Goal: Task Accomplishment & Management: Use online tool/utility

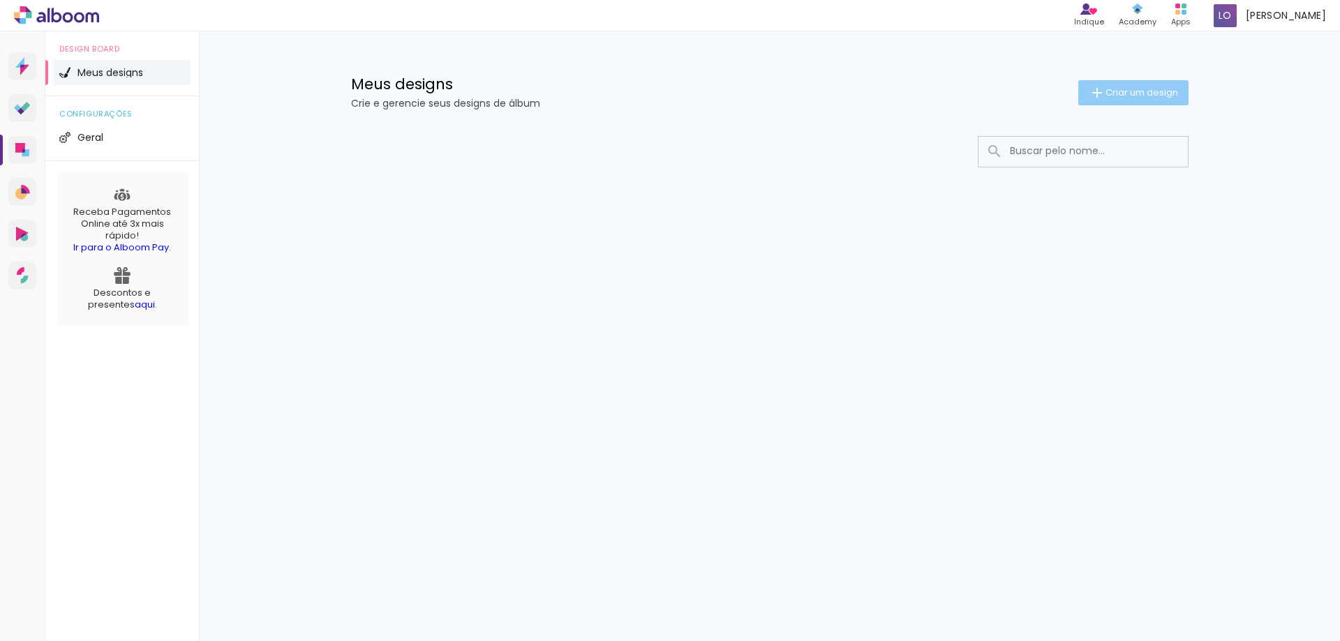
click at [1124, 99] on paper-button "Criar um design" at bounding box center [1133, 92] width 110 height 25
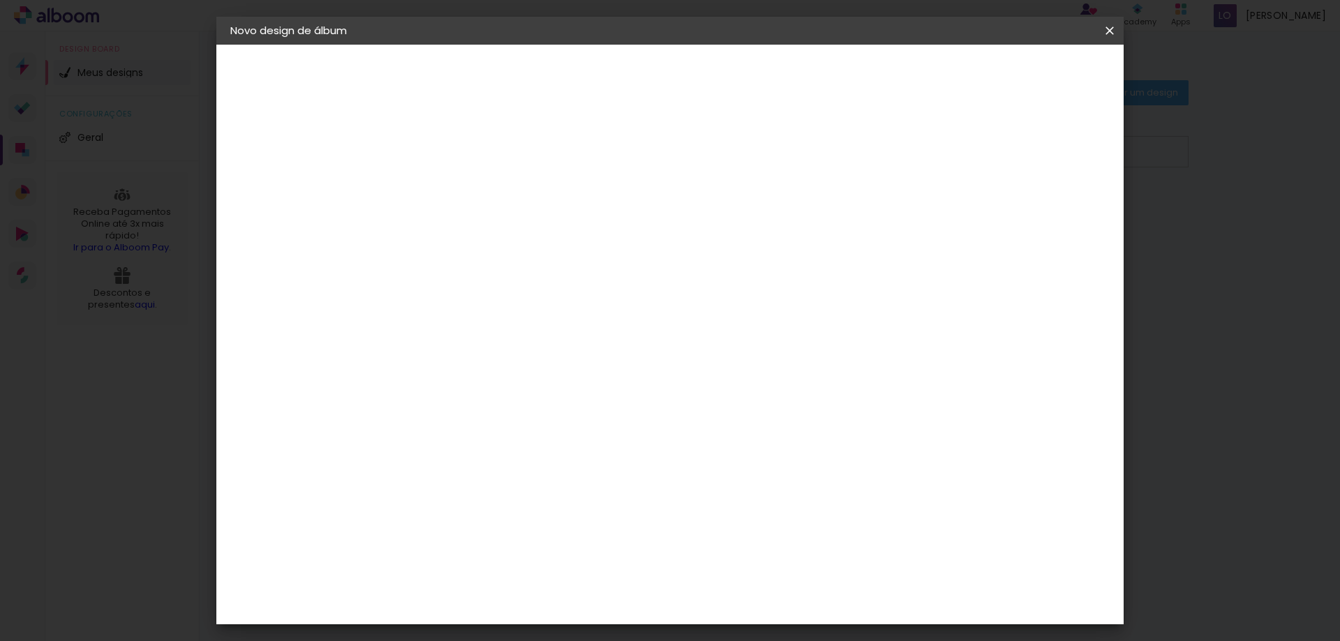
click at [463, 175] on paper-input-container "Título do álbum" at bounding box center [459, 188] width 10 height 36
type input "Vovó"
type paper-input "Vovó"
click at [0, 0] on slot "Avançar" at bounding box center [0, 0] width 0 height 0
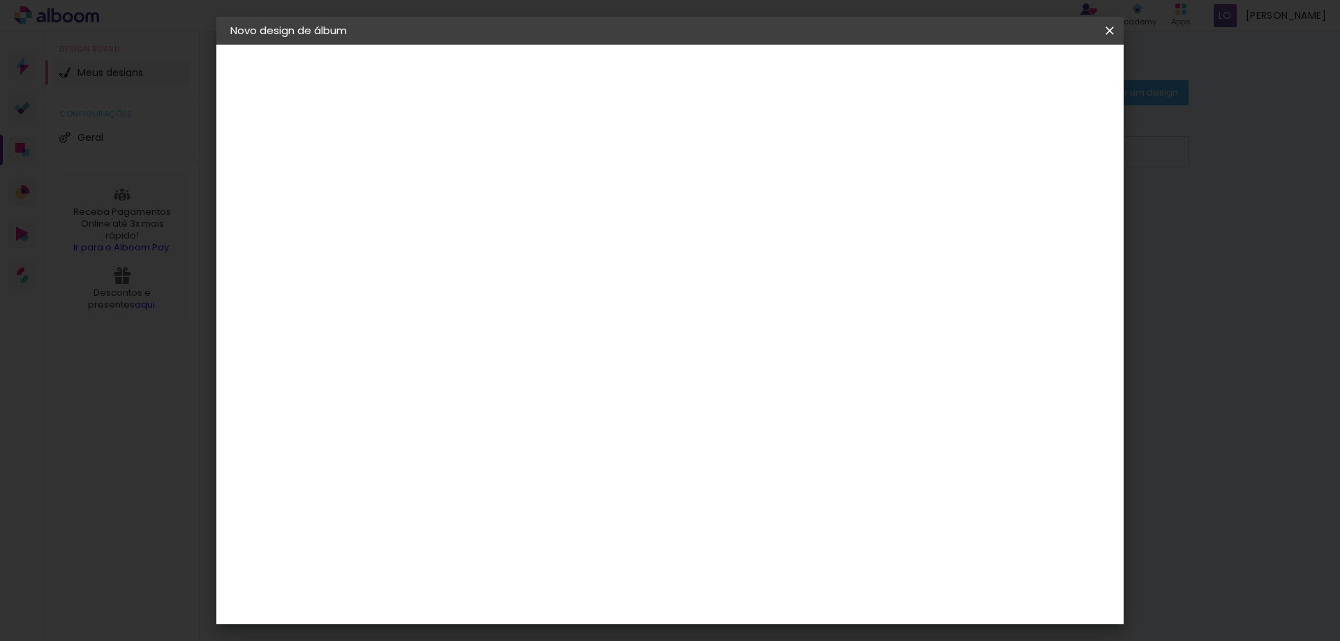
click at [509, 350] on div "Conceitual Álbuns" at bounding box center [478, 361] width 59 height 22
click at [0, 0] on slot "Avançar" at bounding box center [0, 0] width 0 height 0
click at [604, 546] on span "30 × 30 cm" at bounding box center [579, 560] width 52 height 29
click at [0, 0] on slot "Avançar" at bounding box center [0, 0] width 0 height 0
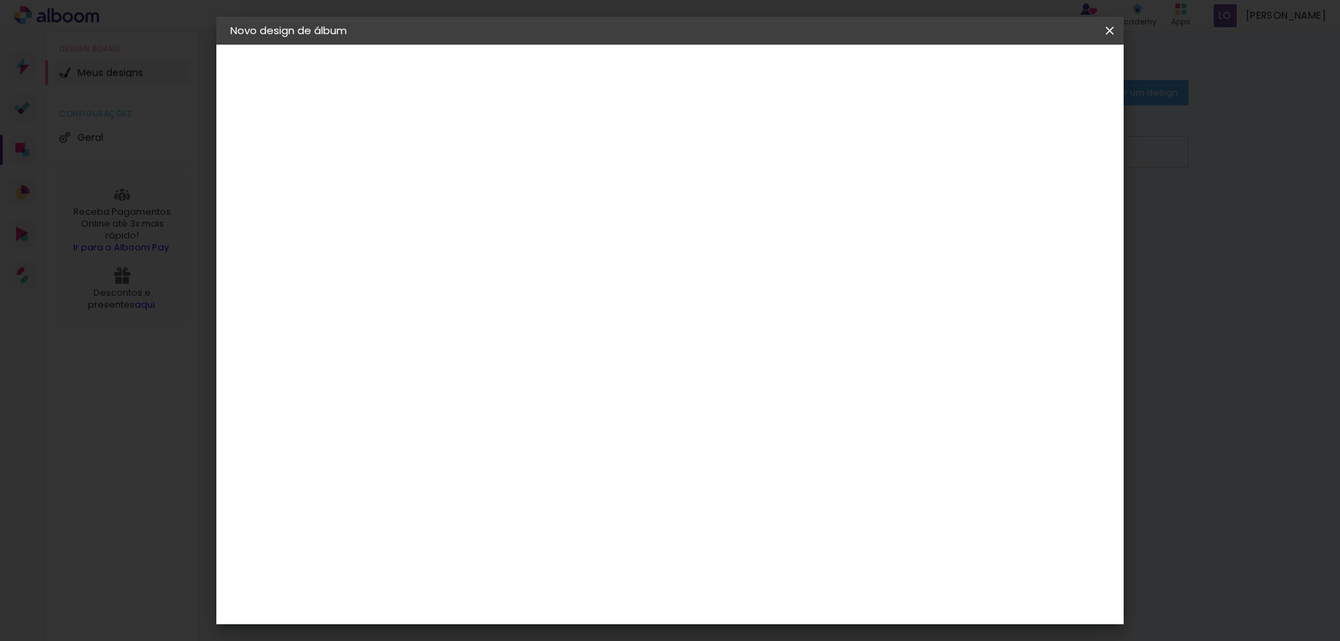
click at [1022, 73] on span "Iniciar design" at bounding box center [991, 74] width 64 height 10
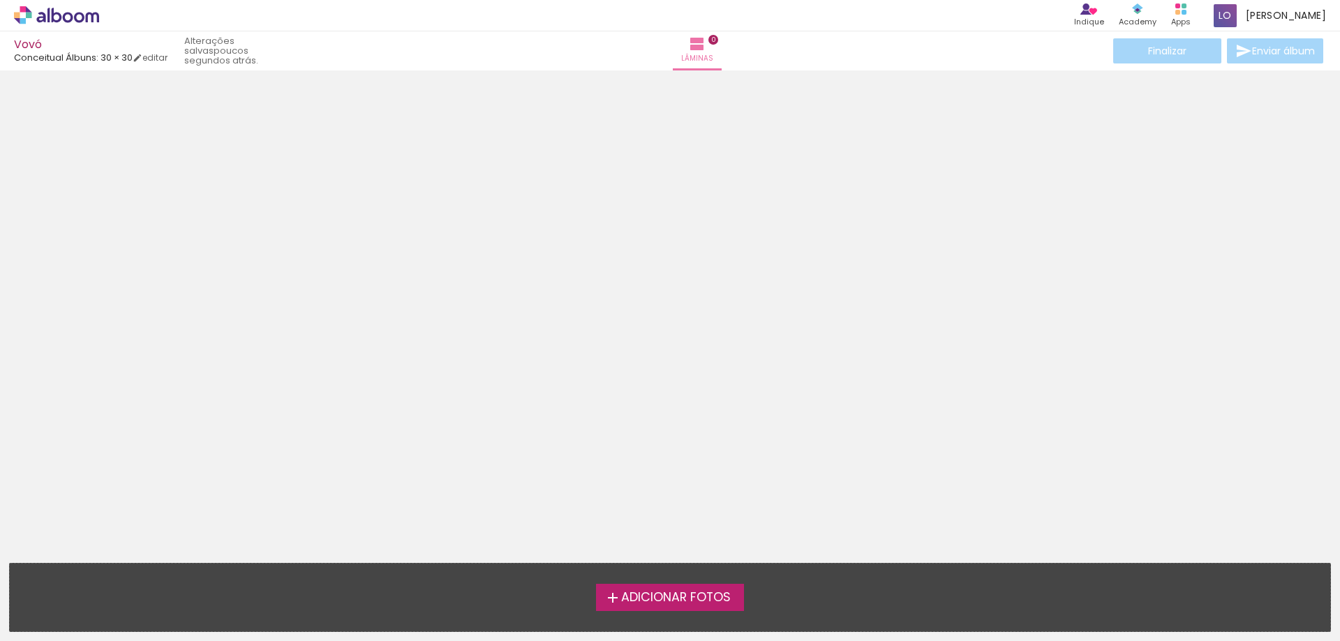
click at [655, 598] on span "Adicionar Fotos" at bounding box center [676, 598] width 110 height 13
click at [0, 0] on input "file" at bounding box center [0, 0] width 0 height 0
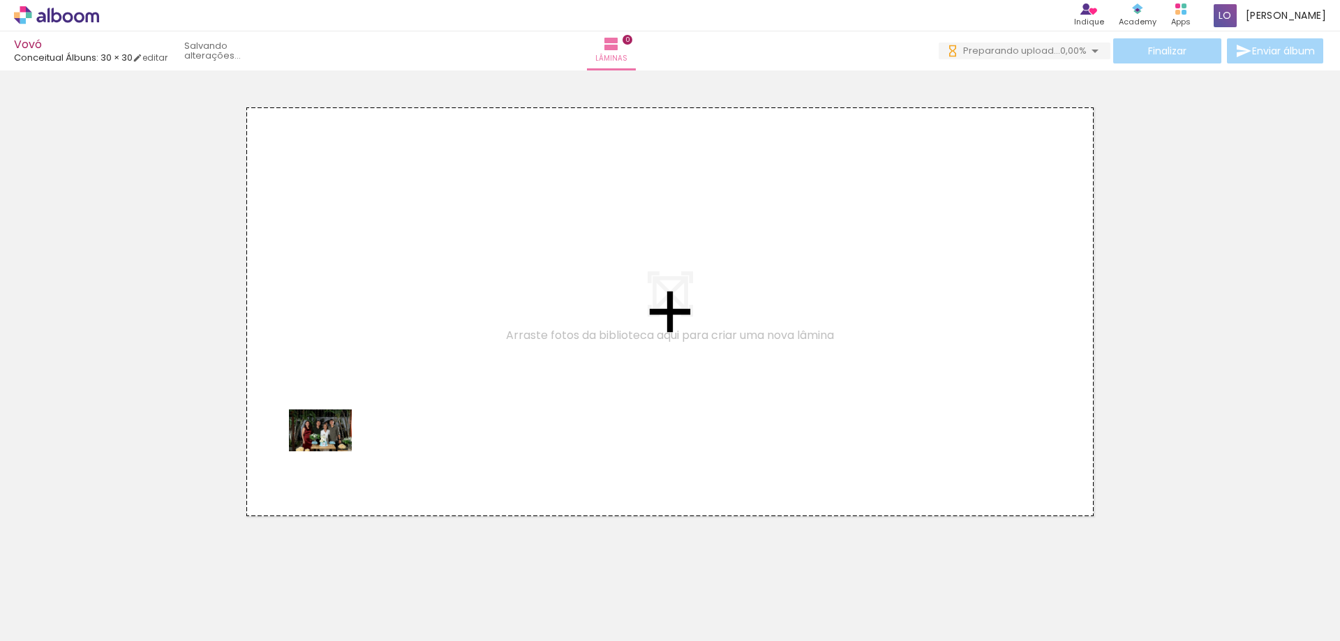
drag, startPoint x: 147, startPoint y: 597, endPoint x: 331, endPoint y: 452, distance: 234.5
click at [331, 452] on quentale-workspace at bounding box center [670, 320] width 1340 height 641
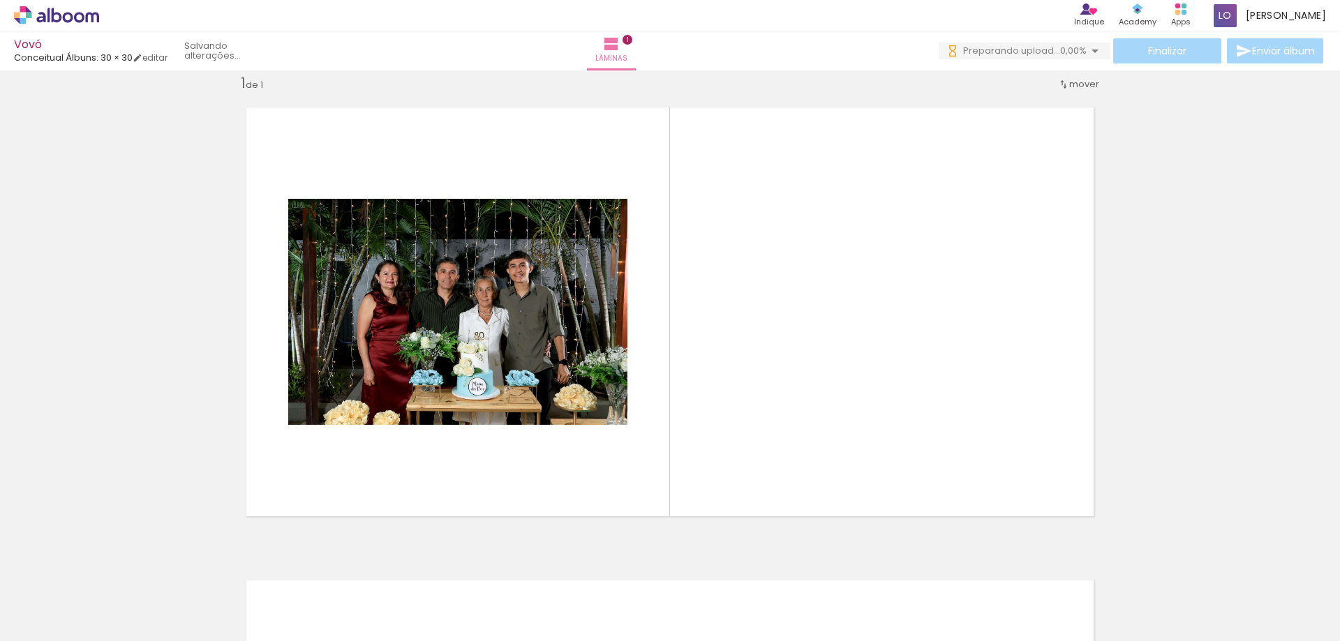
scroll to position [18, 0]
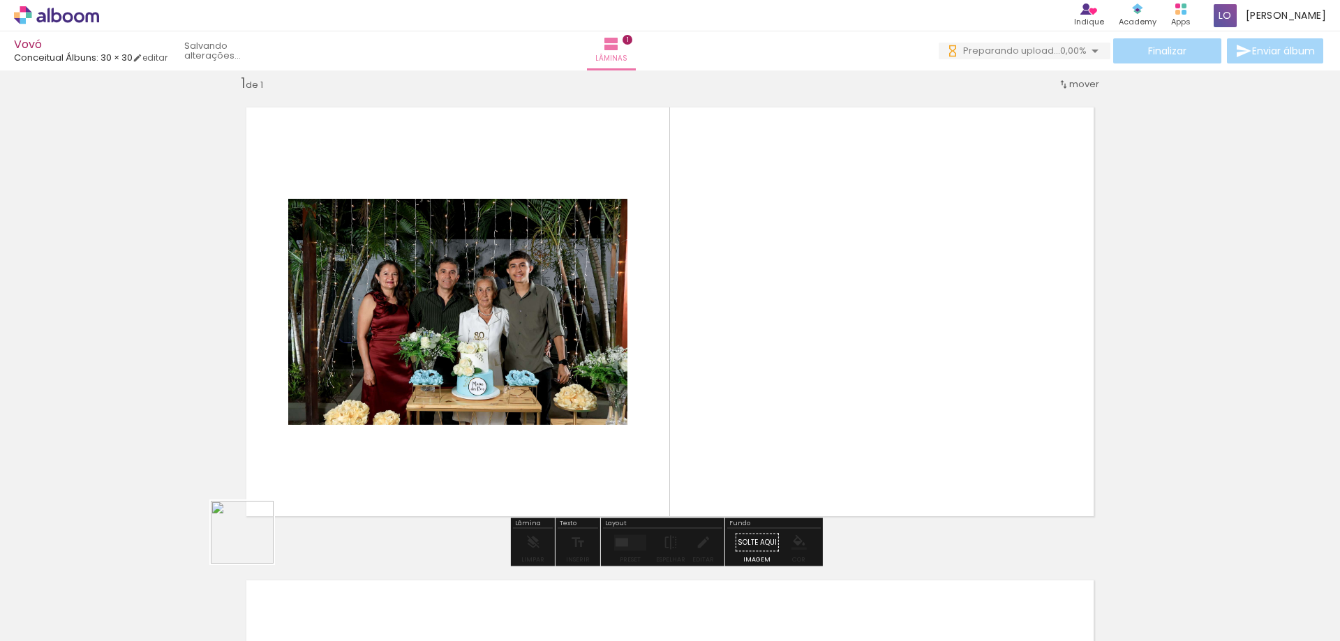
drag, startPoint x: 221, startPoint y: 596, endPoint x: 334, endPoint y: 473, distance: 167.0
click at [311, 489] on quentale-workspace at bounding box center [670, 320] width 1340 height 641
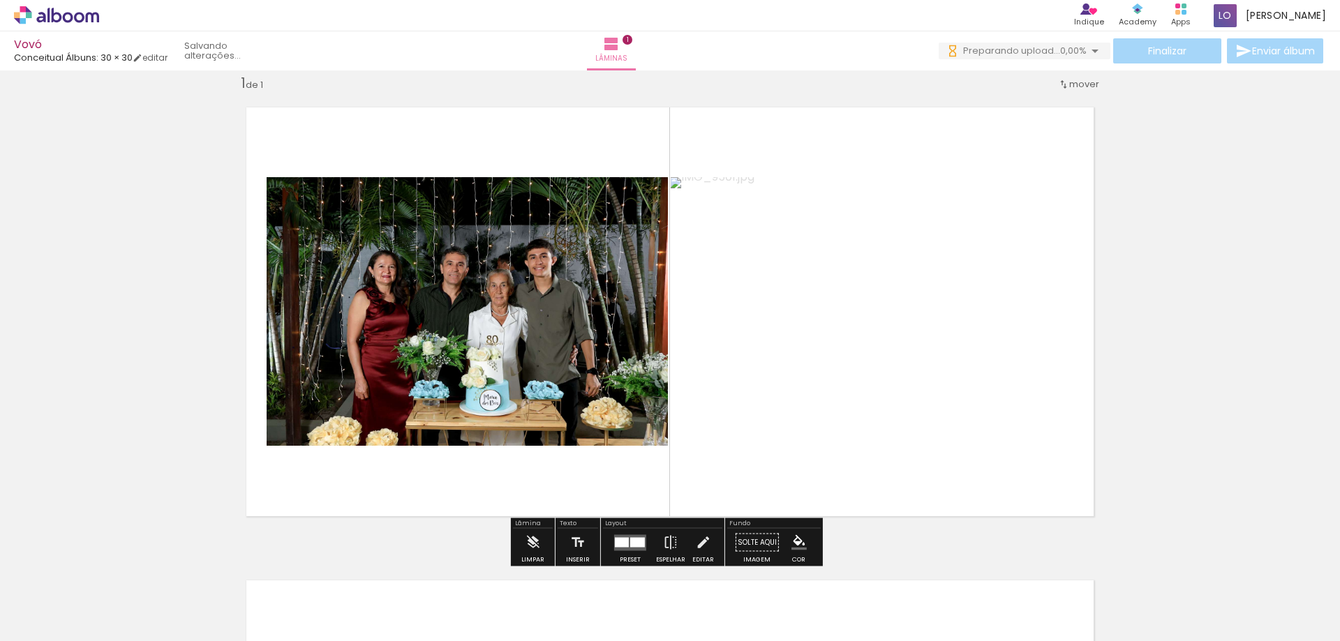
click at [334, 473] on quentale-layouter at bounding box center [670, 312] width 877 height 438
click at [341, 473] on quentale-layouter at bounding box center [670, 312] width 877 height 438
click at [334, 504] on quentale-layouter at bounding box center [670, 312] width 877 height 438
drag, startPoint x: 301, startPoint y: 594, endPoint x: 342, endPoint y: 462, distance: 138.2
click at [342, 462] on quentale-workspace at bounding box center [670, 320] width 1340 height 641
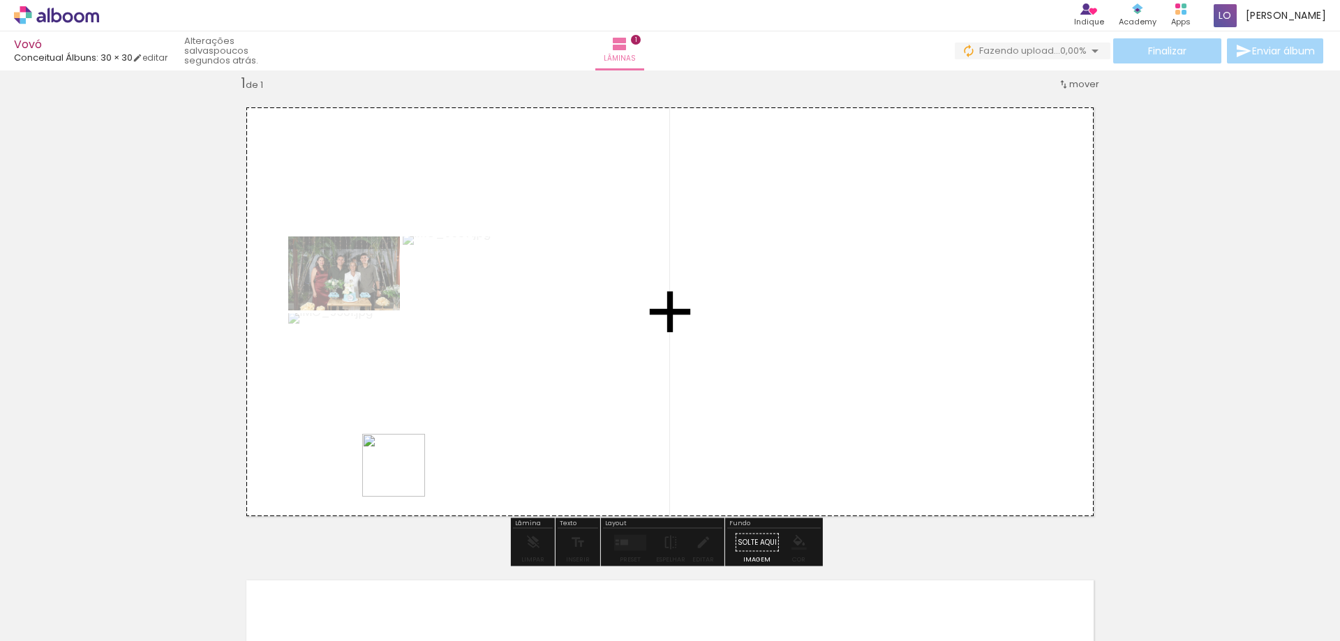
drag, startPoint x: 380, startPoint y: 595, endPoint x: 404, endPoint y: 475, distance: 122.4
click at [404, 475] on quentale-workspace at bounding box center [670, 320] width 1340 height 641
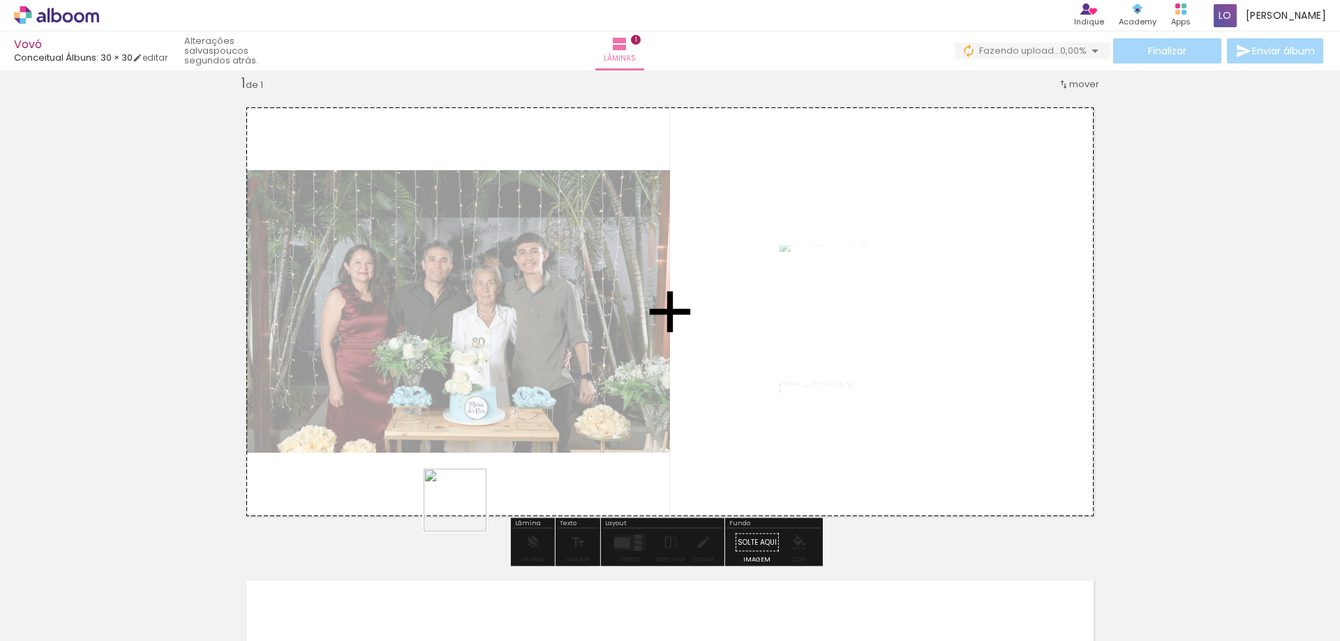
drag, startPoint x: 461, startPoint y: 532, endPoint x: 466, endPoint y: 505, distance: 27.8
click at [466, 505] on quentale-workspace at bounding box center [670, 320] width 1340 height 641
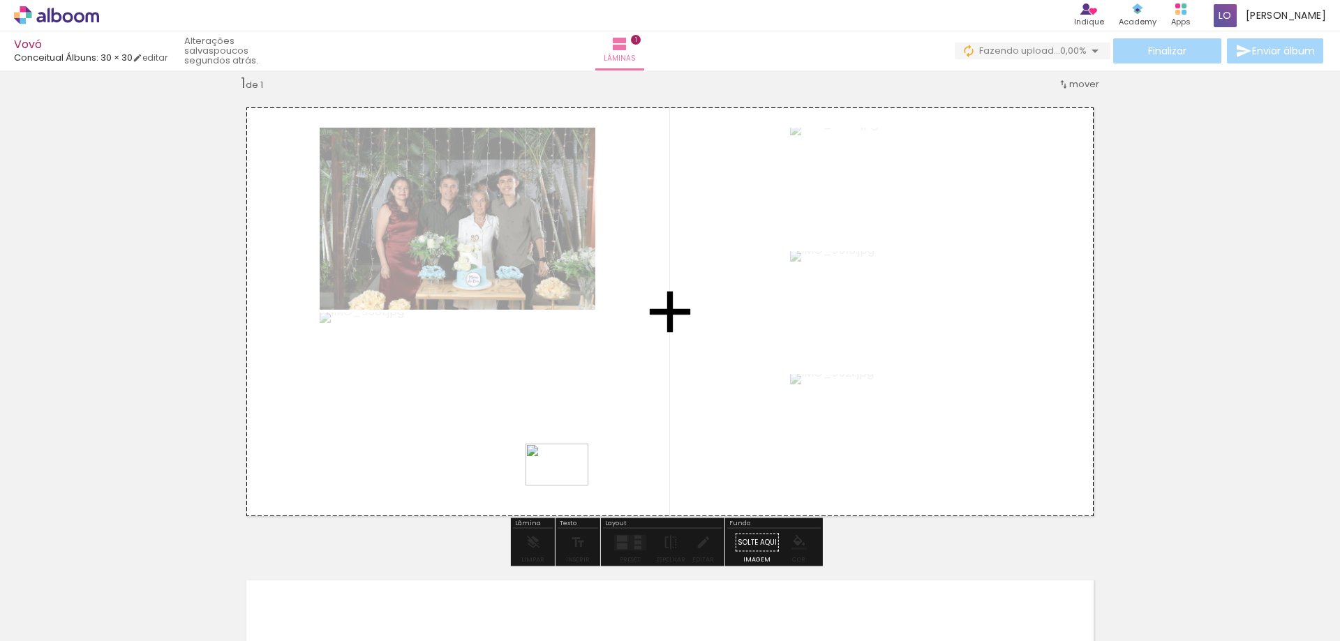
drag, startPoint x: 526, startPoint y: 603, endPoint x: 567, endPoint y: 486, distance: 124.5
click at [567, 486] on quentale-workspace at bounding box center [670, 320] width 1340 height 641
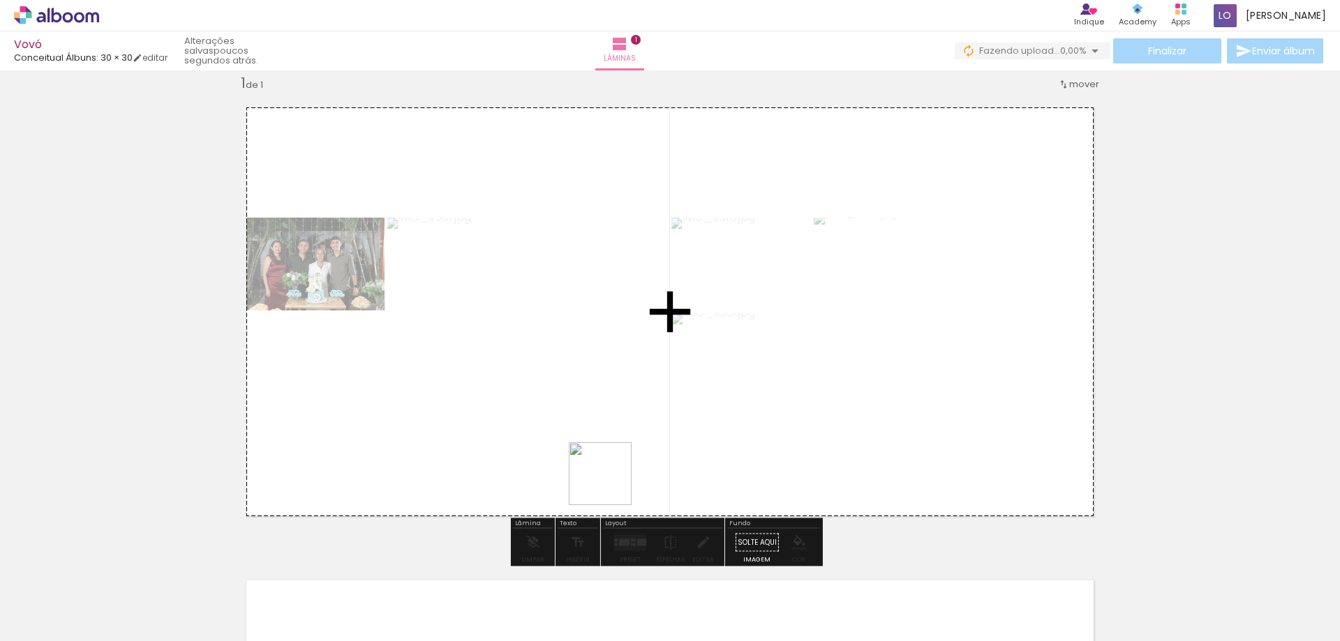
drag, startPoint x: 613, startPoint y: 593, endPoint x: 611, endPoint y: 484, distance: 108.9
click at [611, 484] on quentale-workspace at bounding box center [670, 320] width 1340 height 641
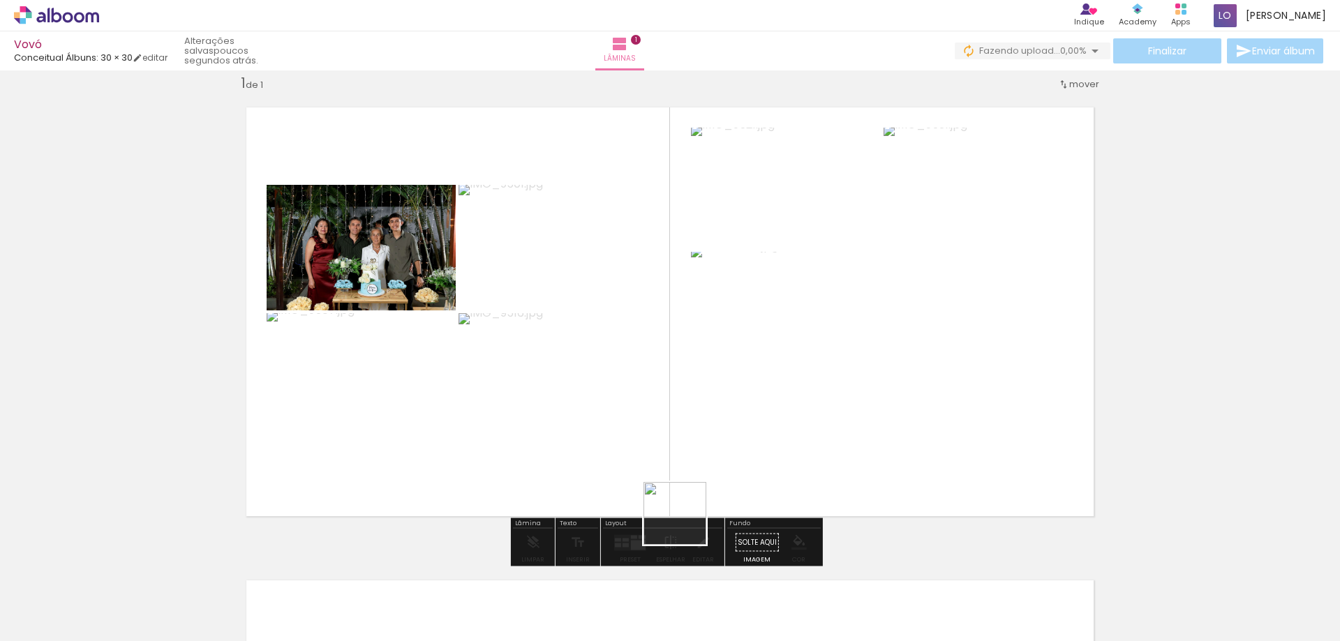
drag, startPoint x: 685, startPoint y: 524, endPoint x: 687, endPoint y: 465, distance: 59.4
click at [669, 420] on quentale-workspace at bounding box center [670, 320] width 1340 height 641
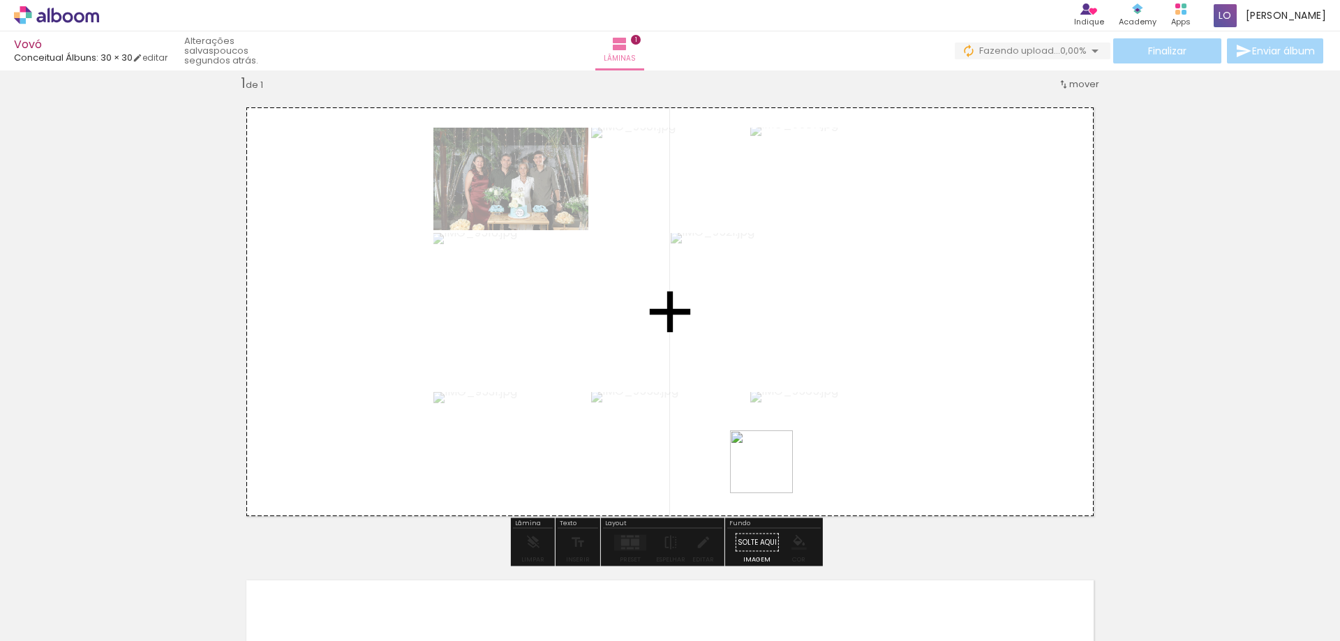
drag, startPoint x: 768, startPoint y: 568, endPoint x: 773, endPoint y: 469, distance: 99.3
click at [773, 469] on quentale-workspace at bounding box center [670, 320] width 1340 height 641
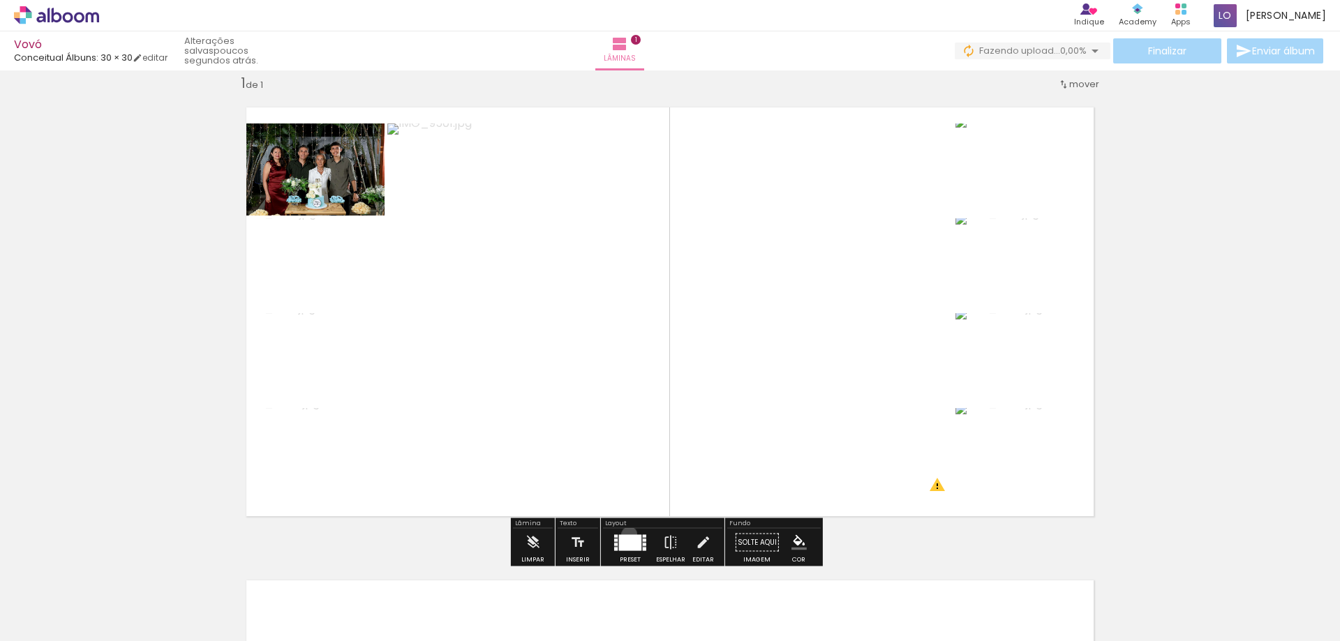
click at [626, 535] on div at bounding box center [630, 543] width 22 height 16
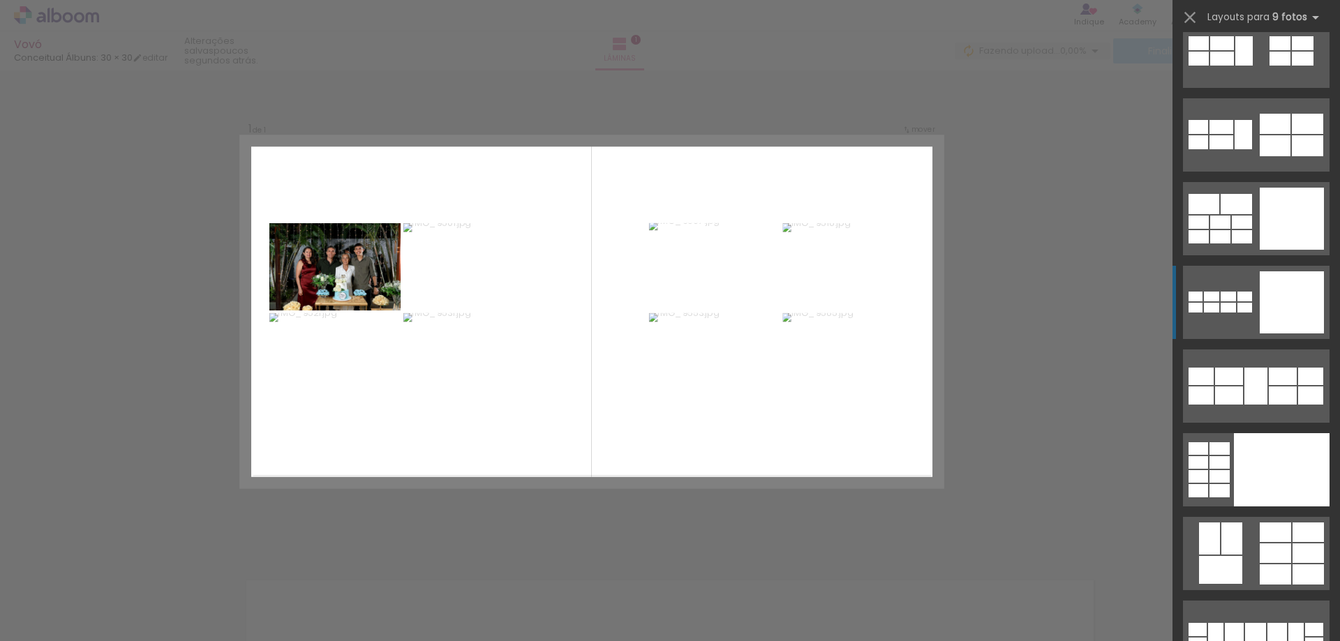
scroll to position [1605, 0]
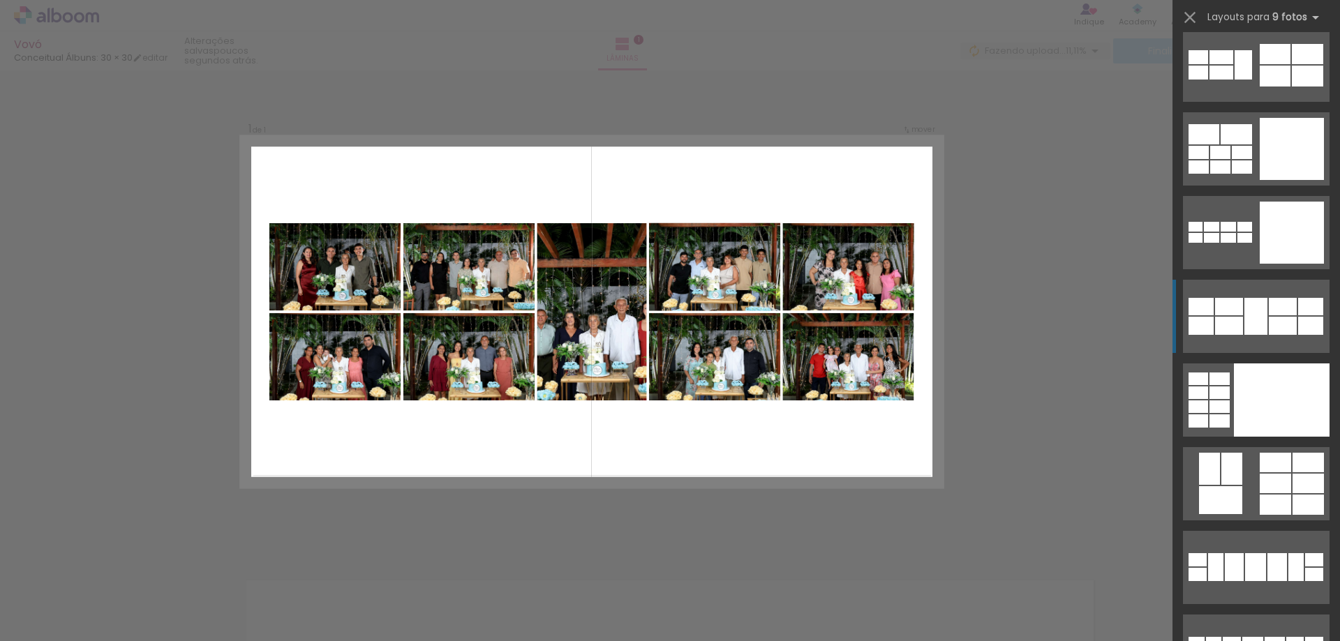
click at [1244, 310] on div at bounding box center [1255, 316] width 23 height 37
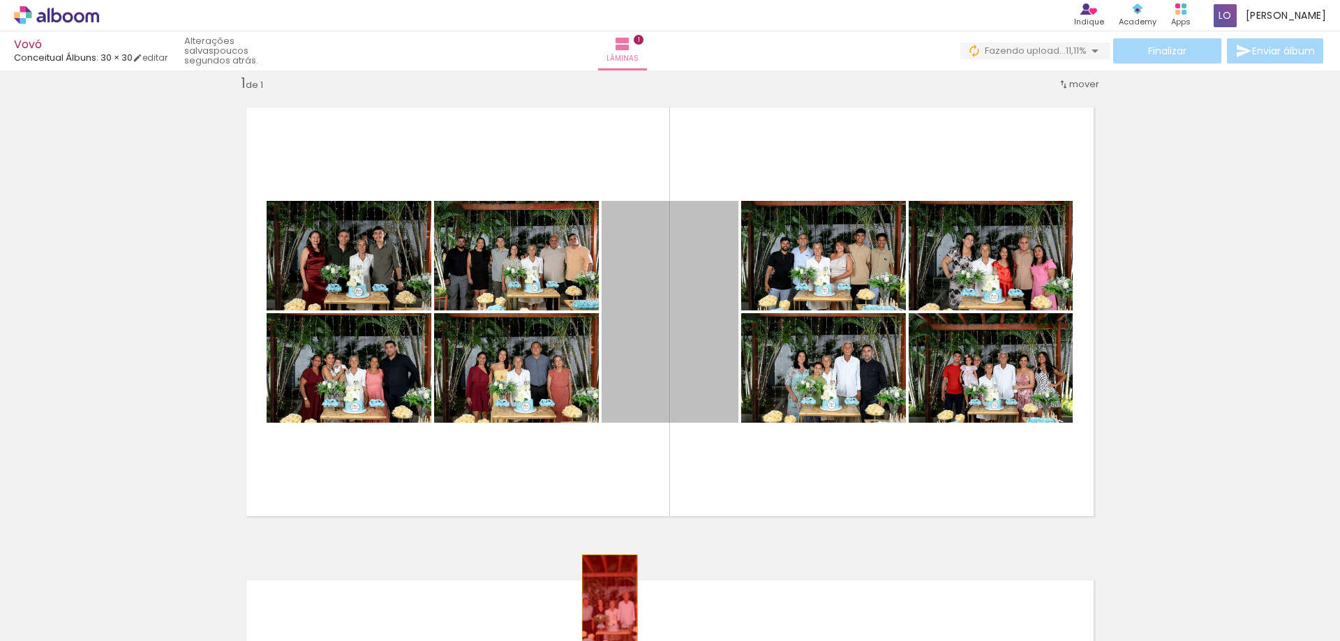
drag, startPoint x: 644, startPoint y: 393, endPoint x: 604, endPoint y: 600, distance: 210.4
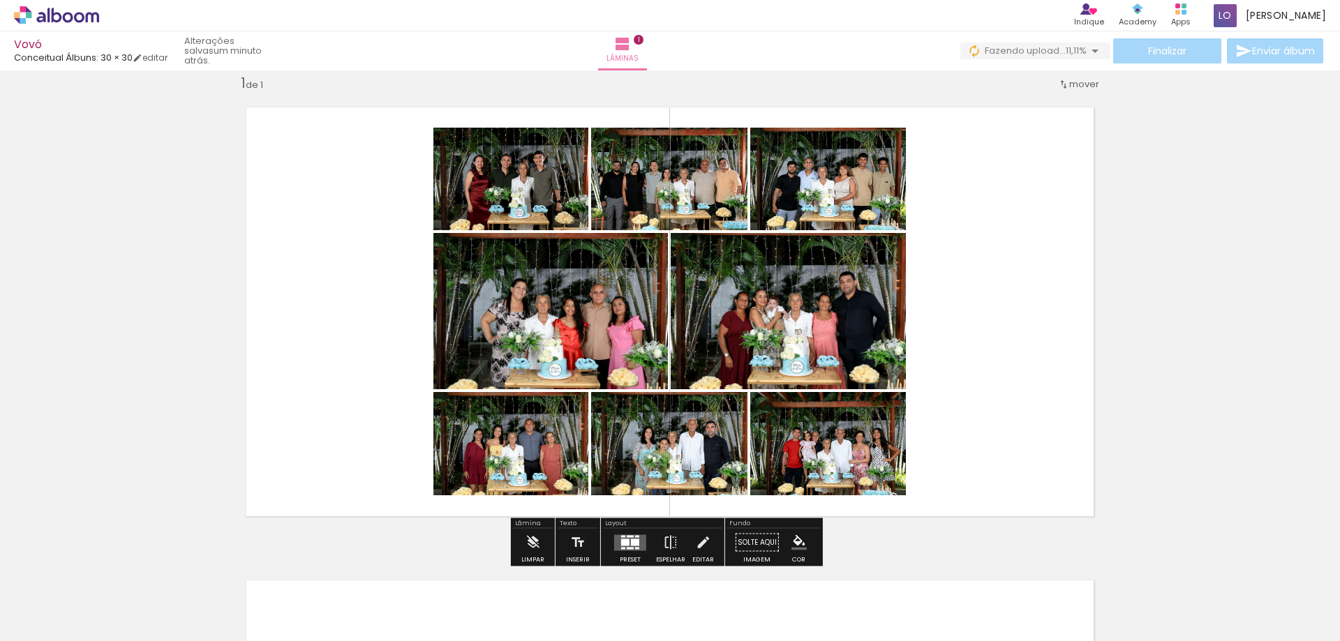
click at [631, 540] on div at bounding box center [635, 542] width 8 height 7
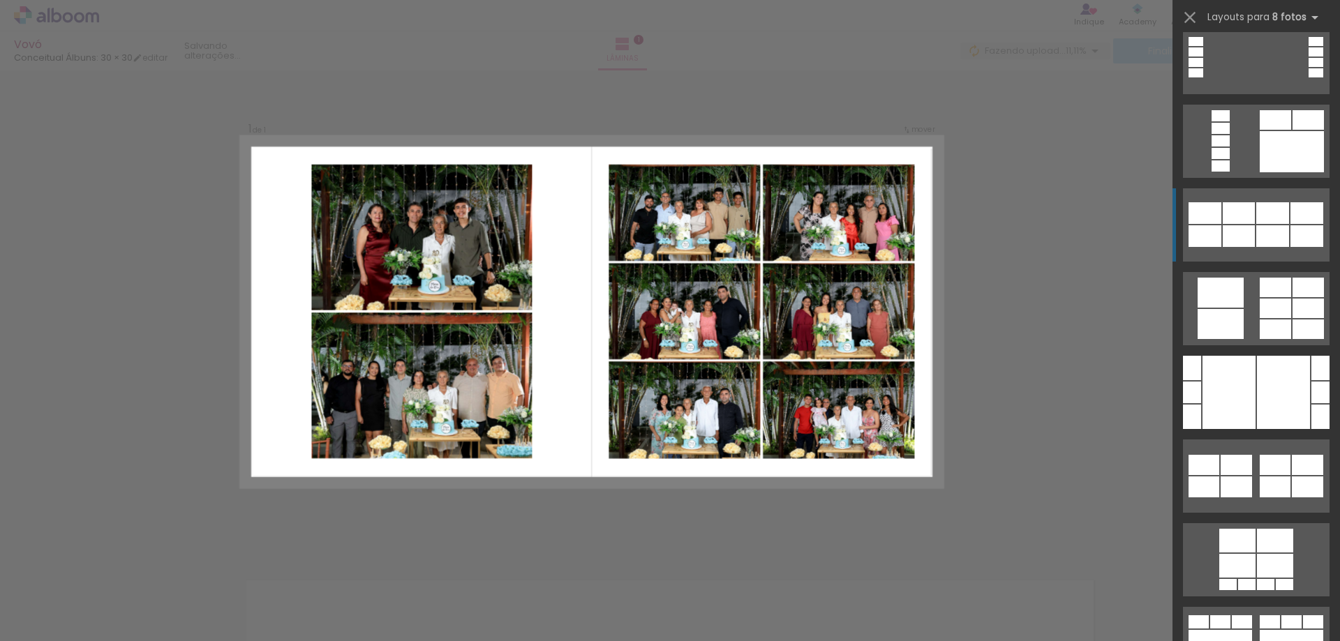
scroll to position [1256, 0]
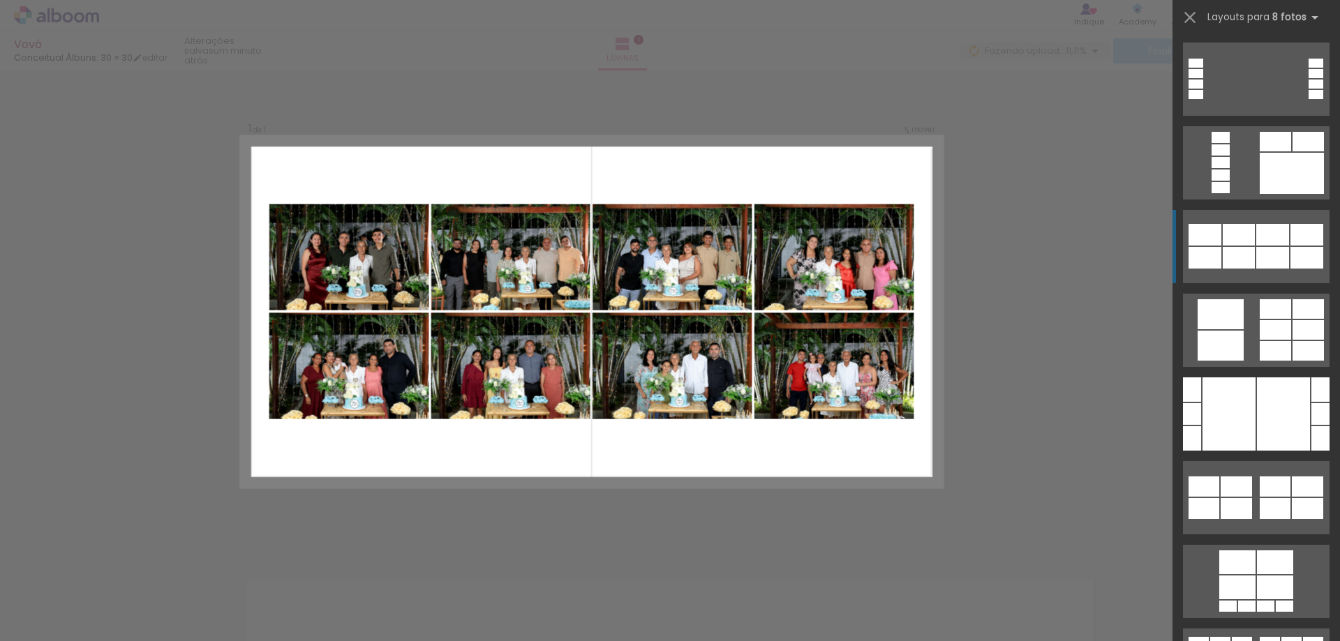
click at [1256, 266] on div at bounding box center [1272, 258] width 33 height 22
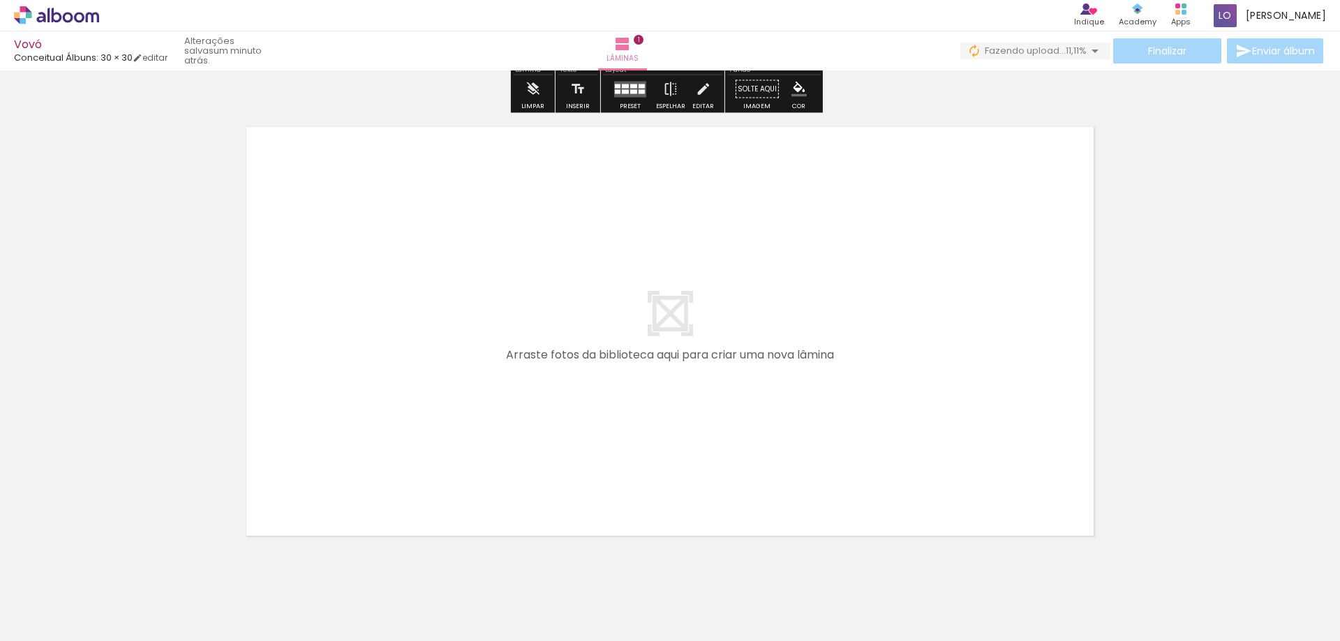
scroll to position [517, 0]
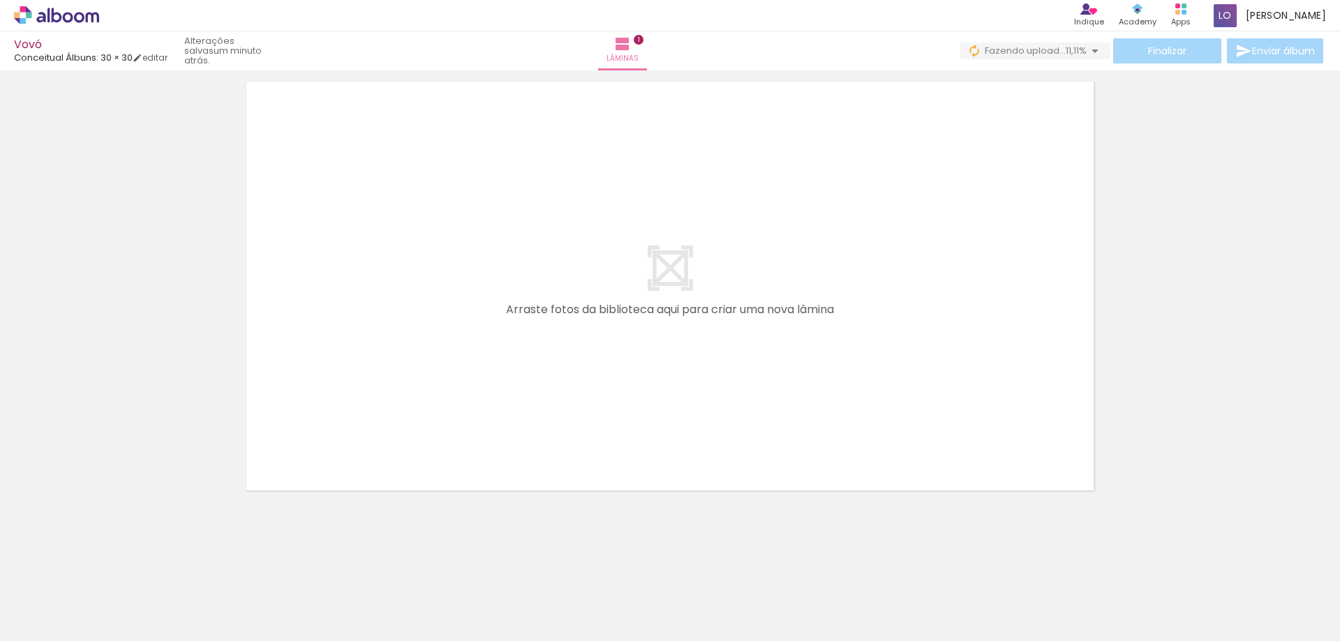
click at [61, 629] on span "Adicionar Fotos" at bounding box center [50, 622] width 42 height 15
click at [0, 0] on input "file" at bounding box center [0, 0] width 0 height 0
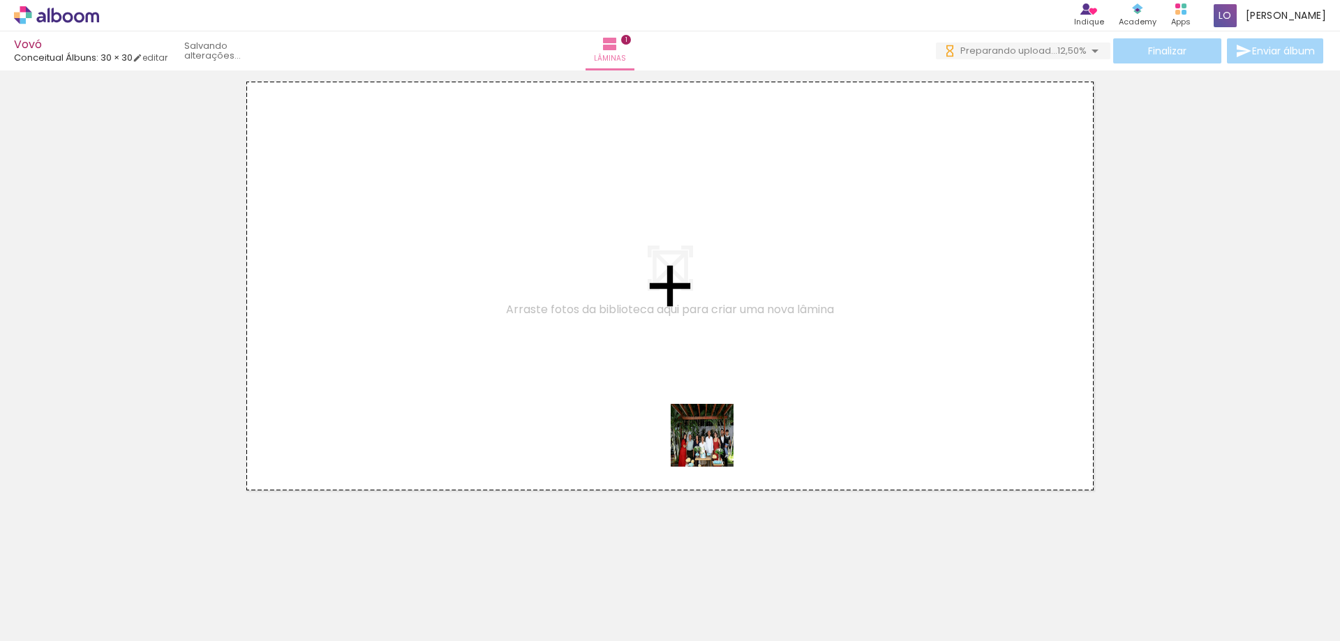
drag, startPoint x: 757, startPoint y: 568, endPoint x: 713, endPoint y: 446, distance: 130.1
click at [713, 446] on quentale-workspace at bounding box center [670, 320] width 1340 height 641
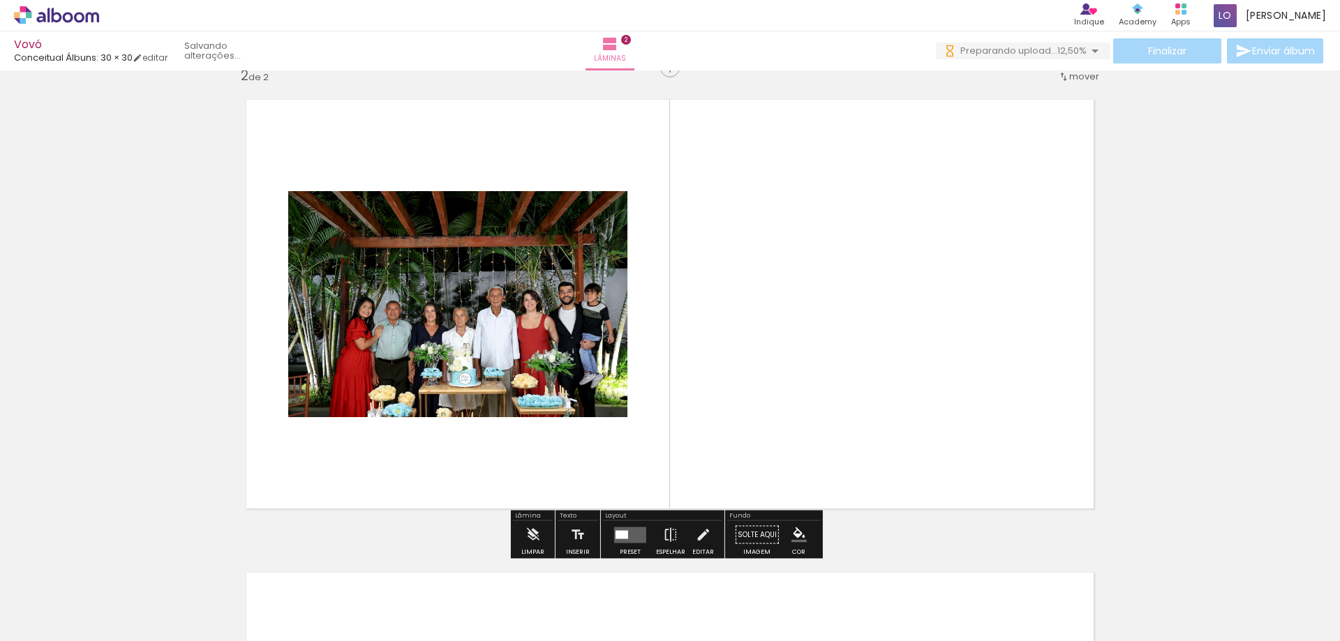
scroll to position [491, 0]
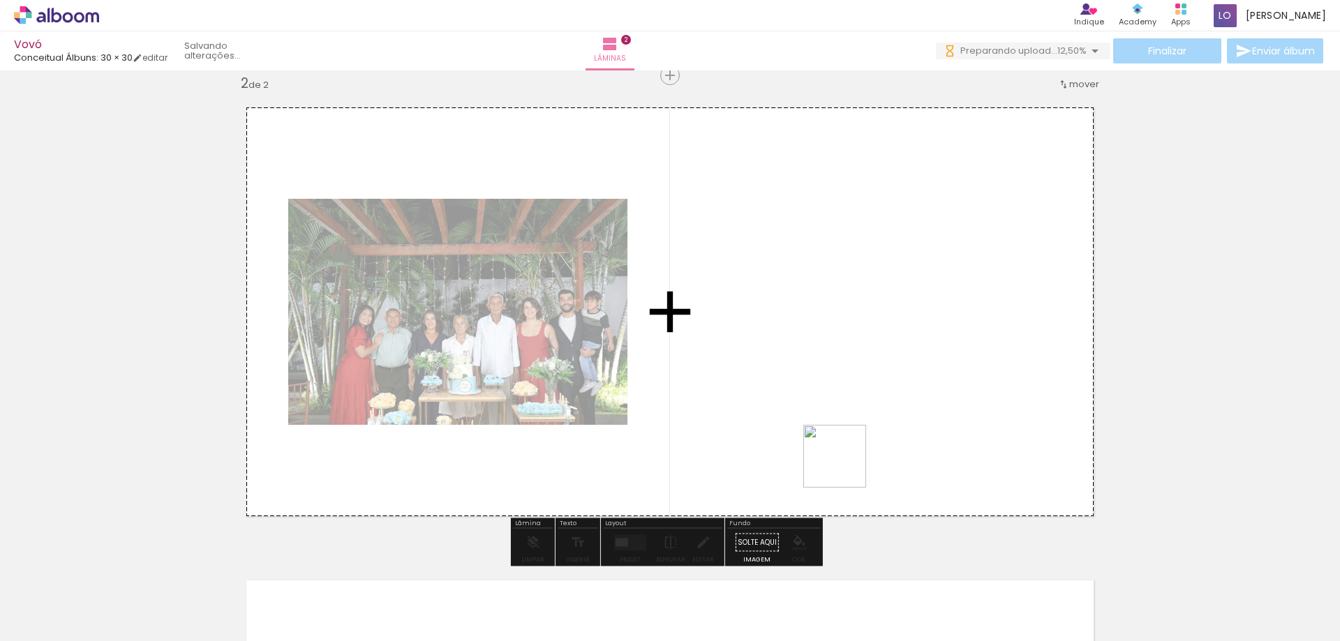
drag, startPoint x: 853, startPoint y: 530, endPoint x: 844, endPoint y: 440, distance: 90.5
click at [844, 440] on quentale-workspace at bounding box center [670, 320] width 1340 height 641
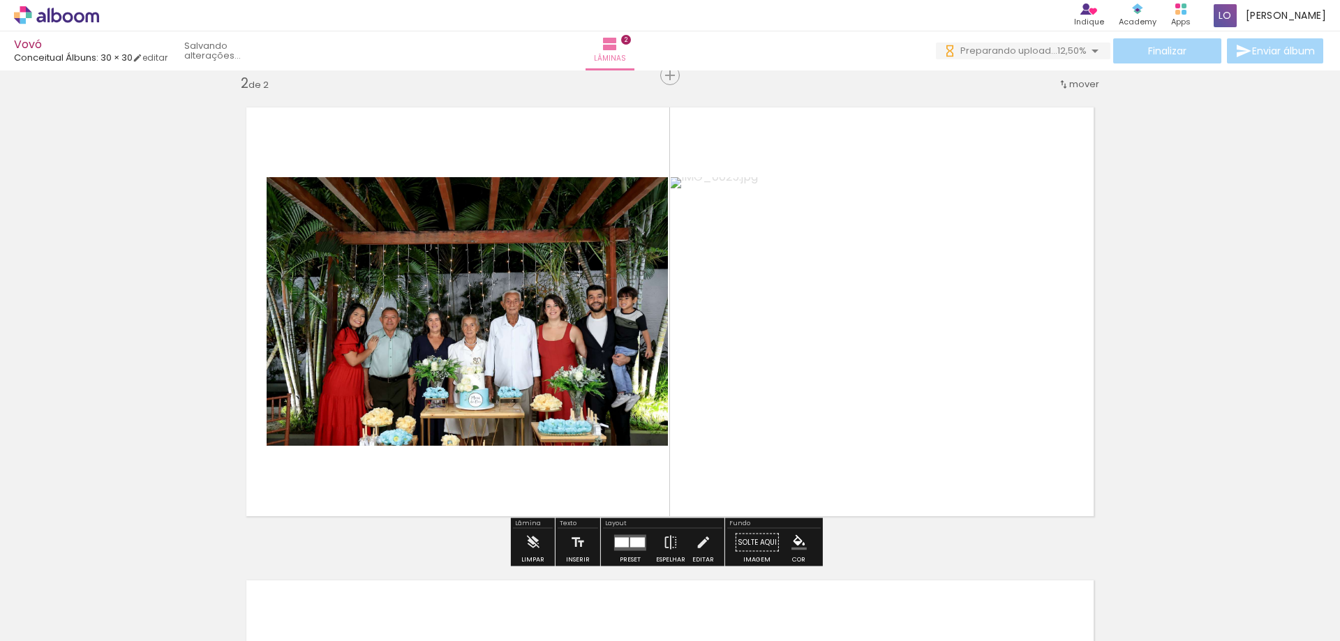
click at [931, 527] on quentale-workspace at bounding box center [670, 320] width 1340 height 641
click at [931, 485] on quentale-layouter at bounding box center [670, 312] width 877 height 438
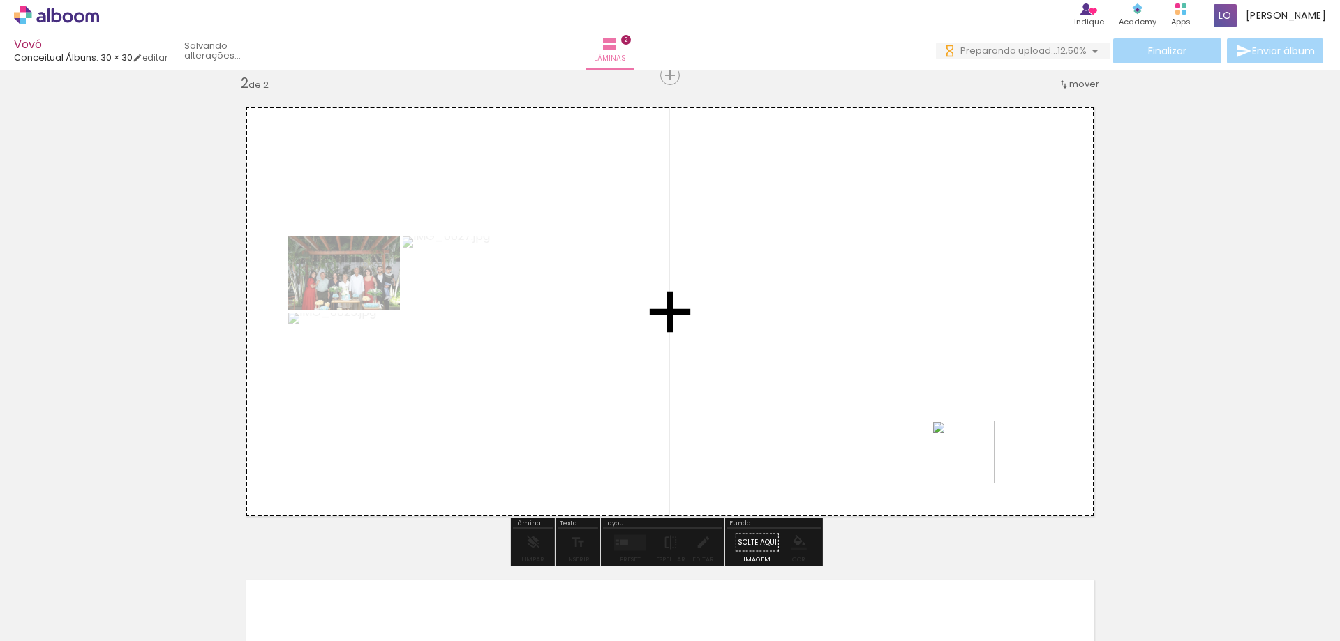
drag, startPoint x: 990, startPoint y: 523, endPoint x: 1035, endPoint y: 552, distance: 54.0
click at [974, 462] on quentale-workspace at bounding box center [670, 320] width 1340 height 641
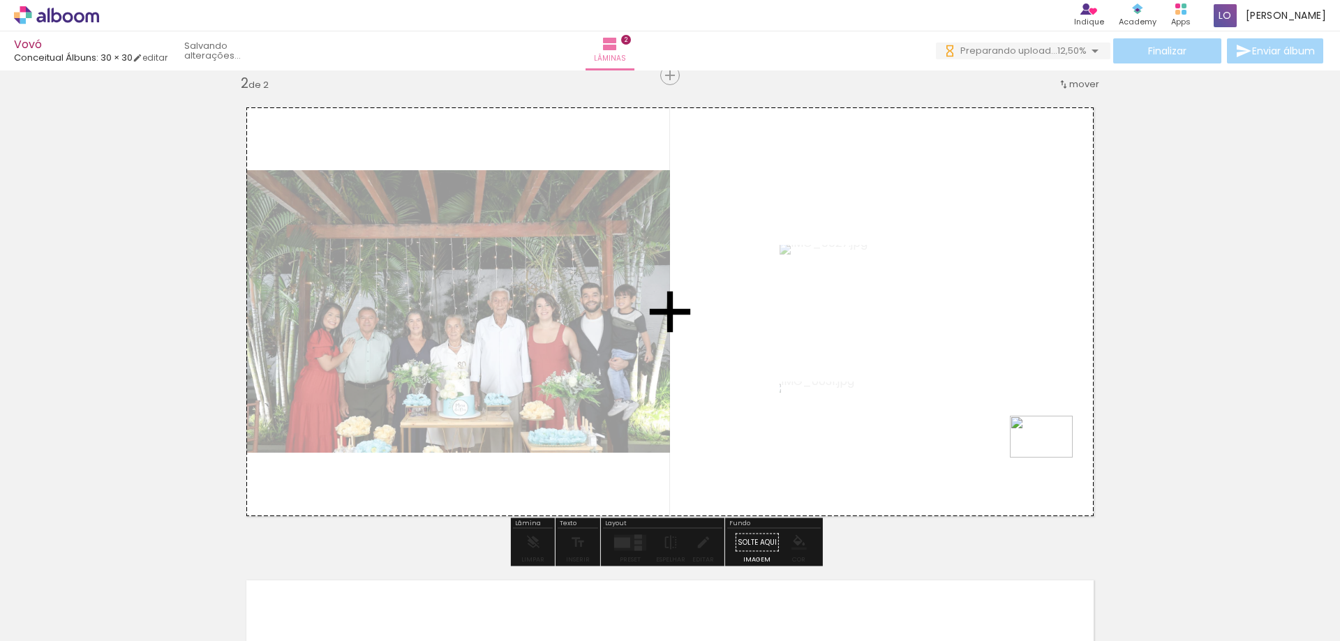
drag, startPoint x: 1080, startPoint y: 575, endPoint x: 1052, endPoint y: 458, distance: 120.7
click at [1052, 458] on quentale-workspace at bounding box center [670, 320] width 1340 height 641
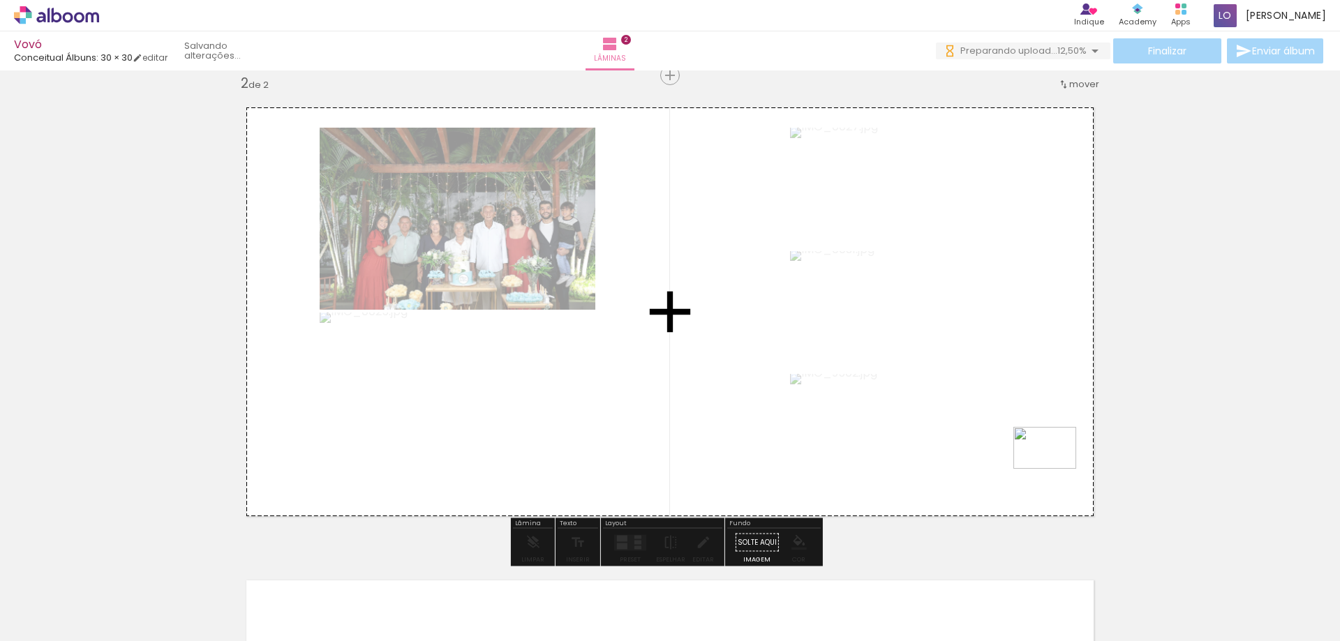
drag, startPoint x: 1156, startPoint y: 581, endPoint x: 1110, endPoint y: 500, distance: 92.8
click at [1055, 468] on quentale-workspace at bounding box center [670, 320] width 1340 height 641
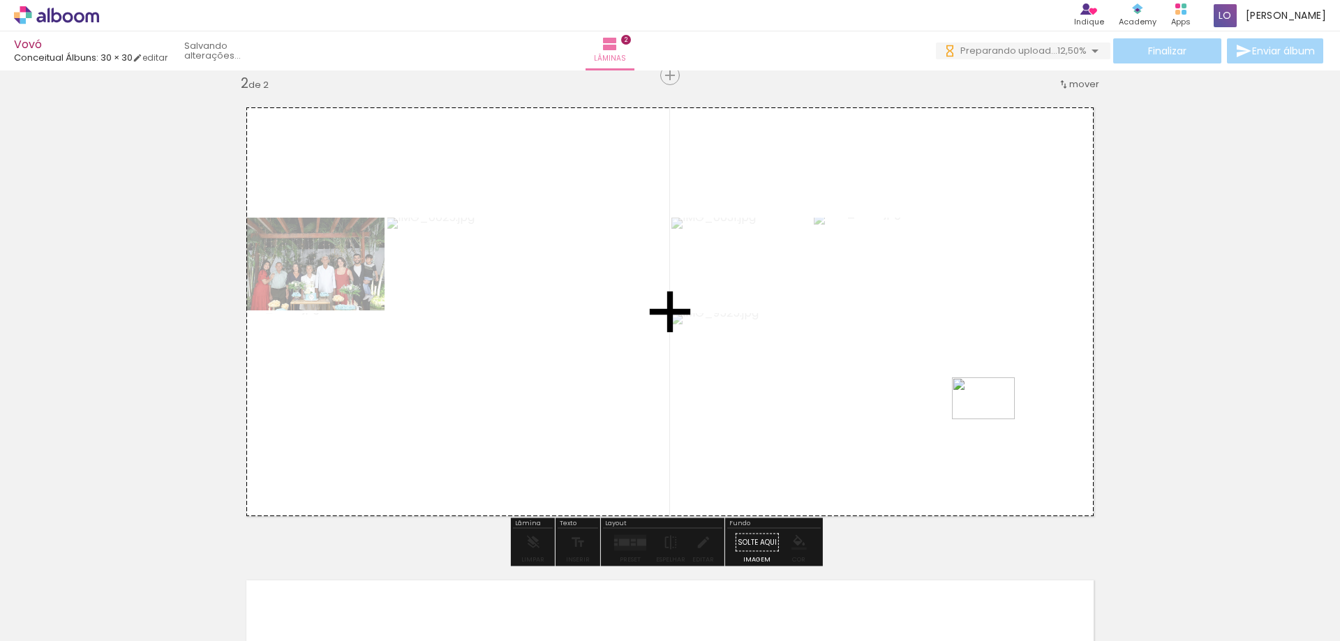
drag, startPoint x: 1210, startPoint y: 551, endPoint x: 994, endPoint y: 419, distance: 252.8
click at [994, 419] on quentale-workspace at bounding box center [670, 320] width 1340 height 641
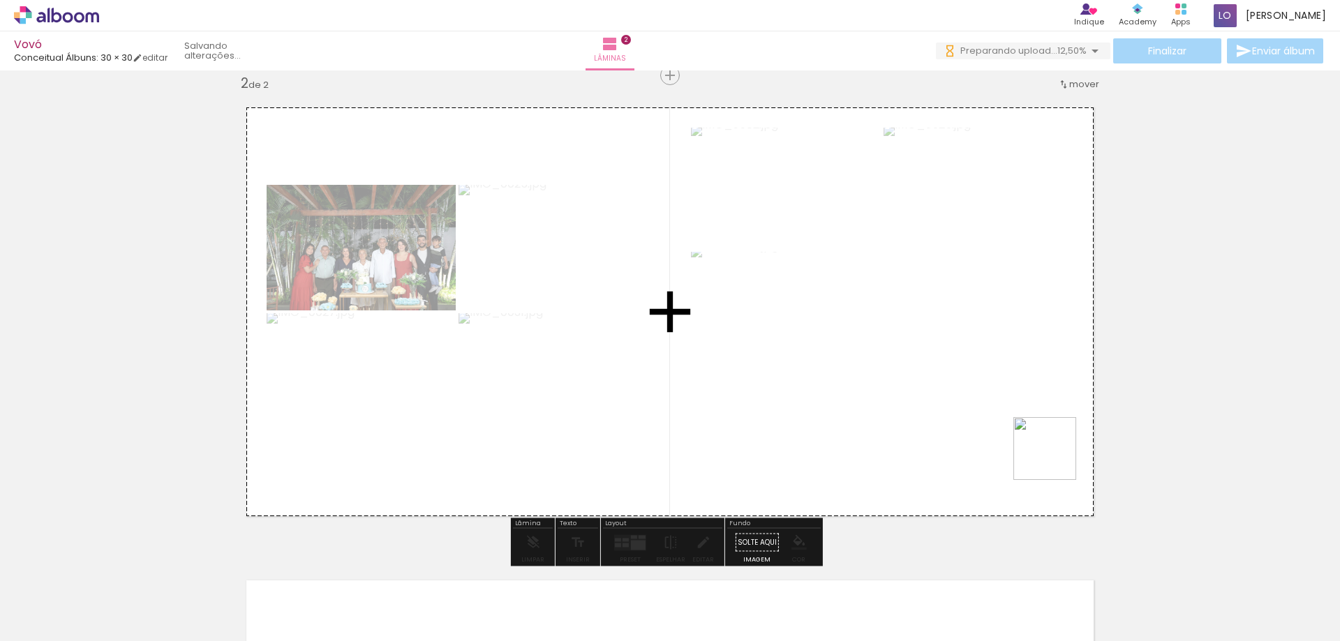
drag, startPoint x: 1317, startPoint y: 588, endPoint x: 1016, endPoint y: 444, distance: 334.0
click at [1016, 444] on quentale-workspace at bounding box center [670, 320] width 1340 height 641
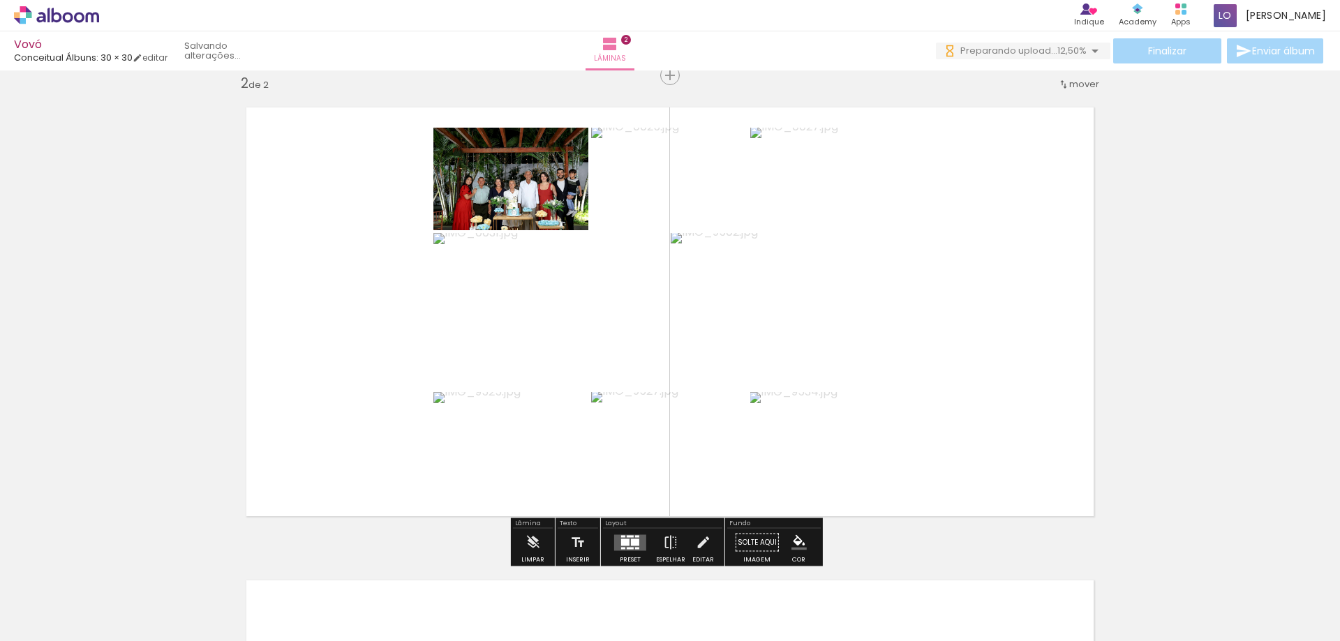
click at [612, 551] on div at bounding box center [630, 543] width 38 height 28
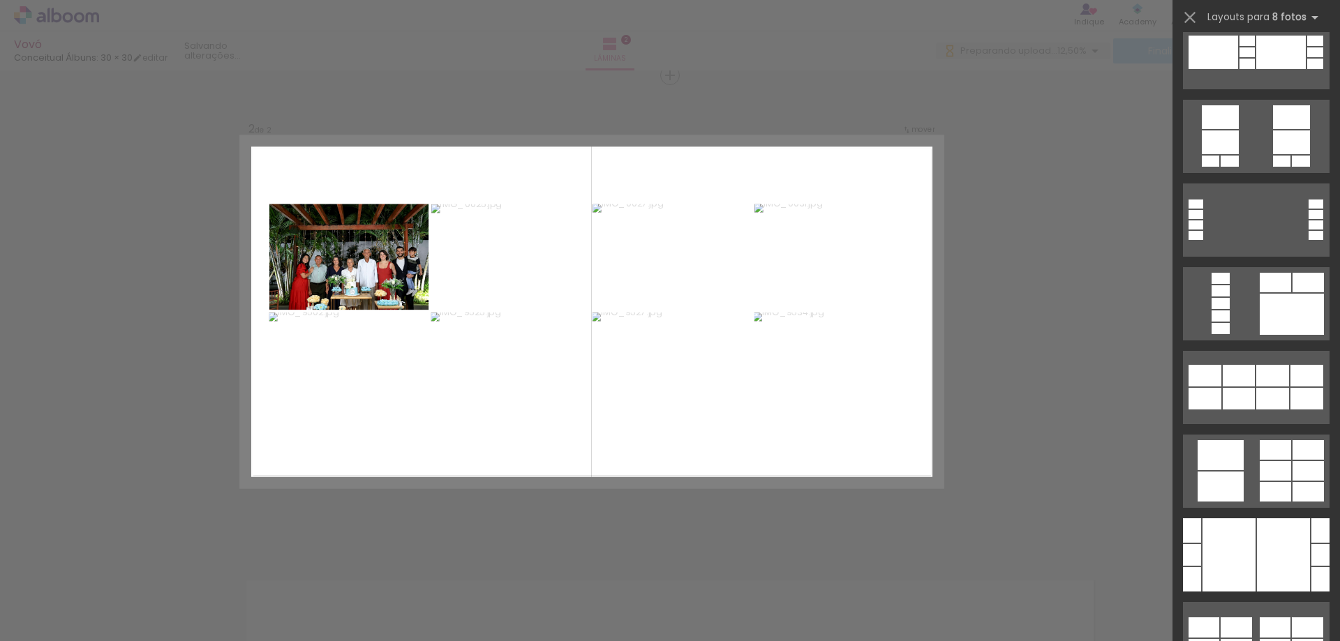
scroll to position [1117, 0]
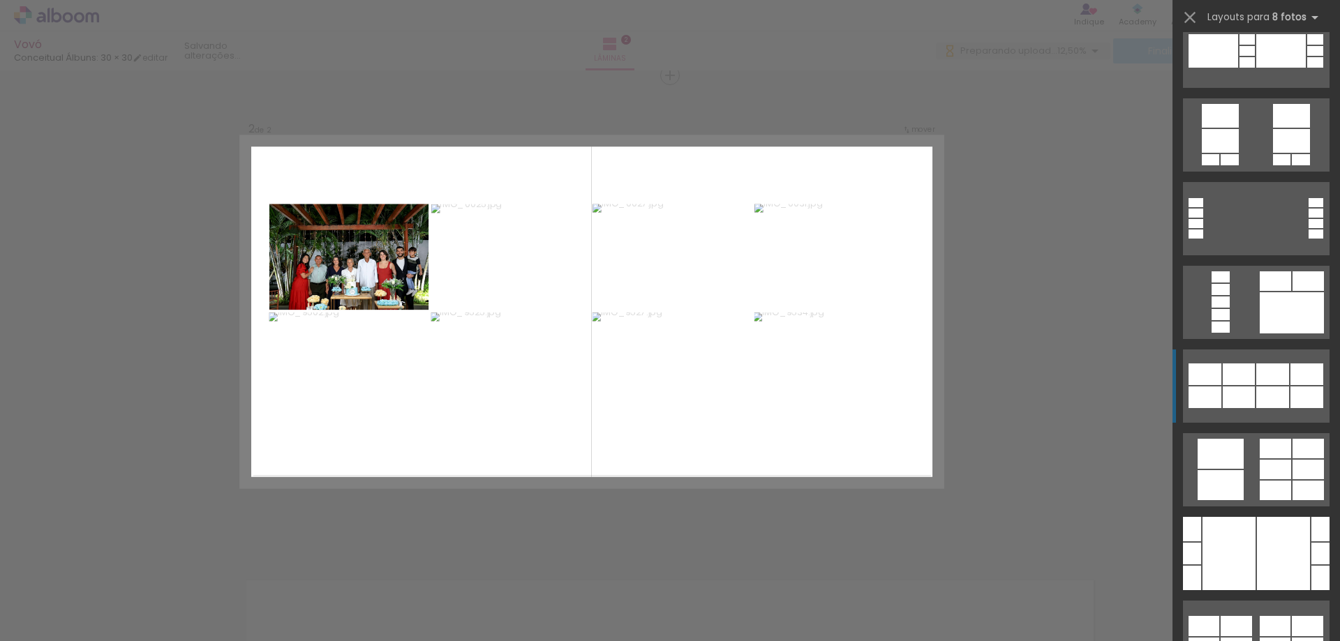
click at [1265, 392] on div at bounding box center [1272, 398] width 33 height 22
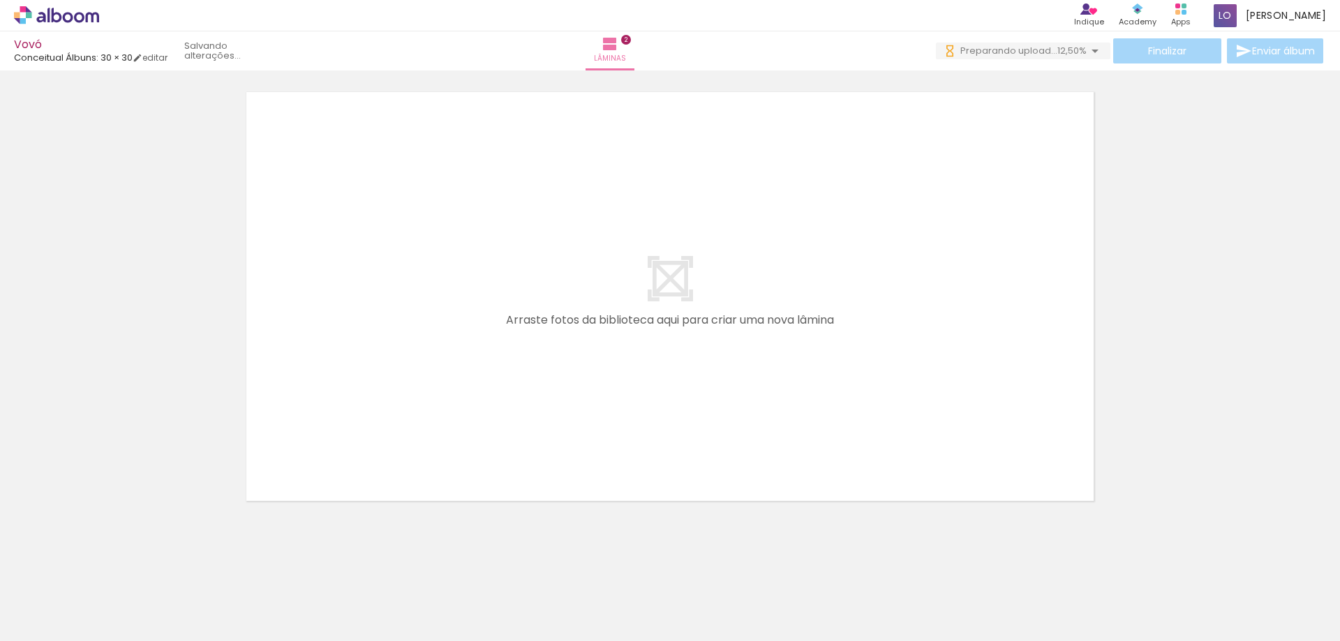
scroll to position [0, 655]
drag, startPoint x: 742, startPoint y: 571, endPoint x: 727, endPoint y: 366, distance: 205.1
click at [727, 366] on quentale-workspace at bounding box center [670, 320] width 1340 height 641
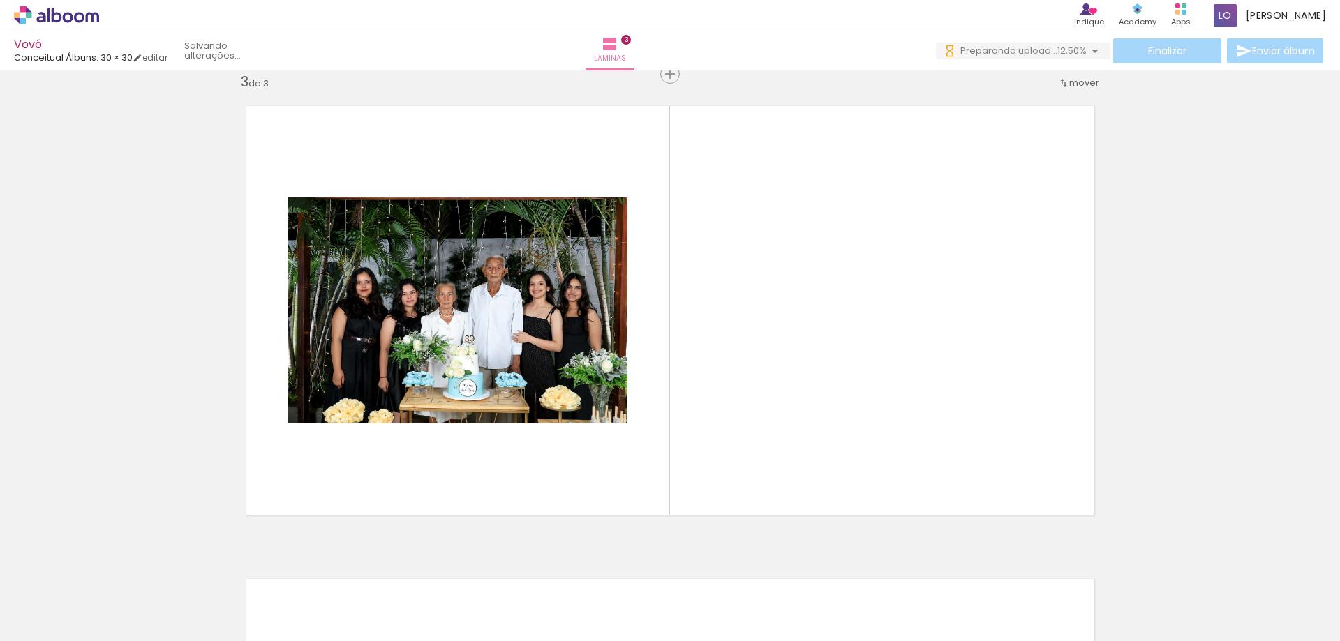
scroll to position [965, 0]
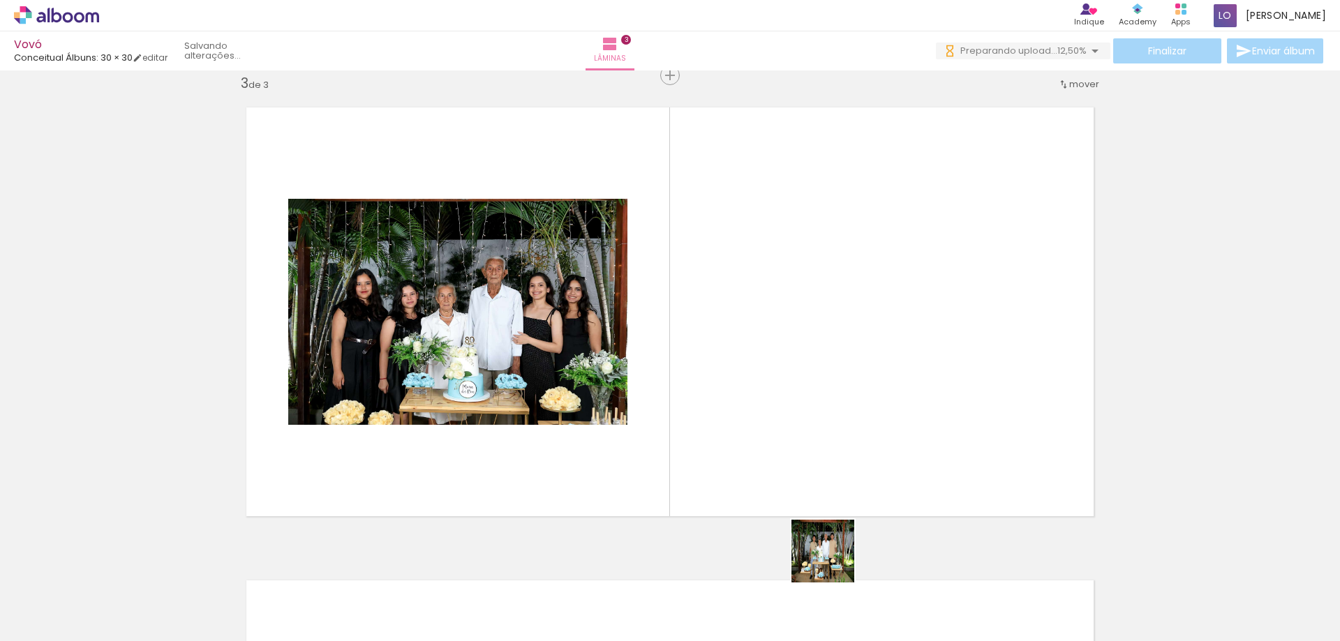
drag, startPoint x: 833, startPoint y: 562, endPoint x: 905, endPoint y: 550, distance: 72.9
click at [834, 420] on quentale-workspace at bounding box center [670, 320] width 1340 height 641
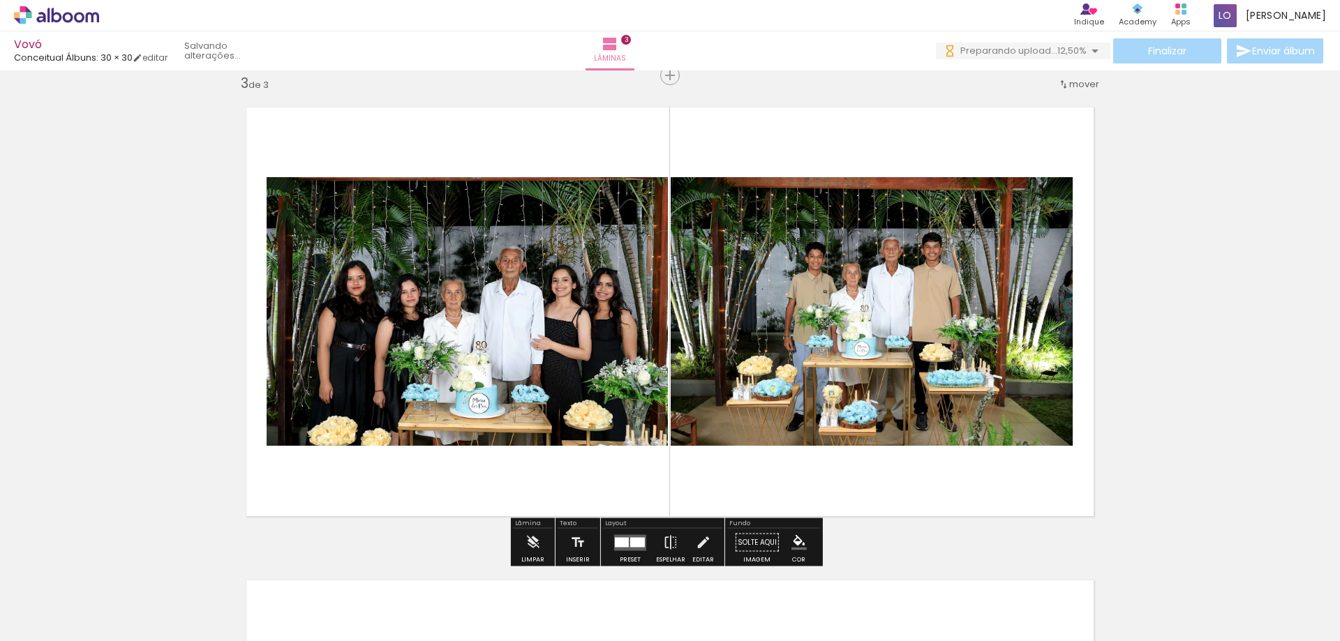
drag, startPoint x: 909, startPoint y: 600, endPoint x: 1018, endPoint y: 570, distance: 113.1
click at [905, 446] on quentale-workspace at bounding box center [670, 320] width 1340 height 641
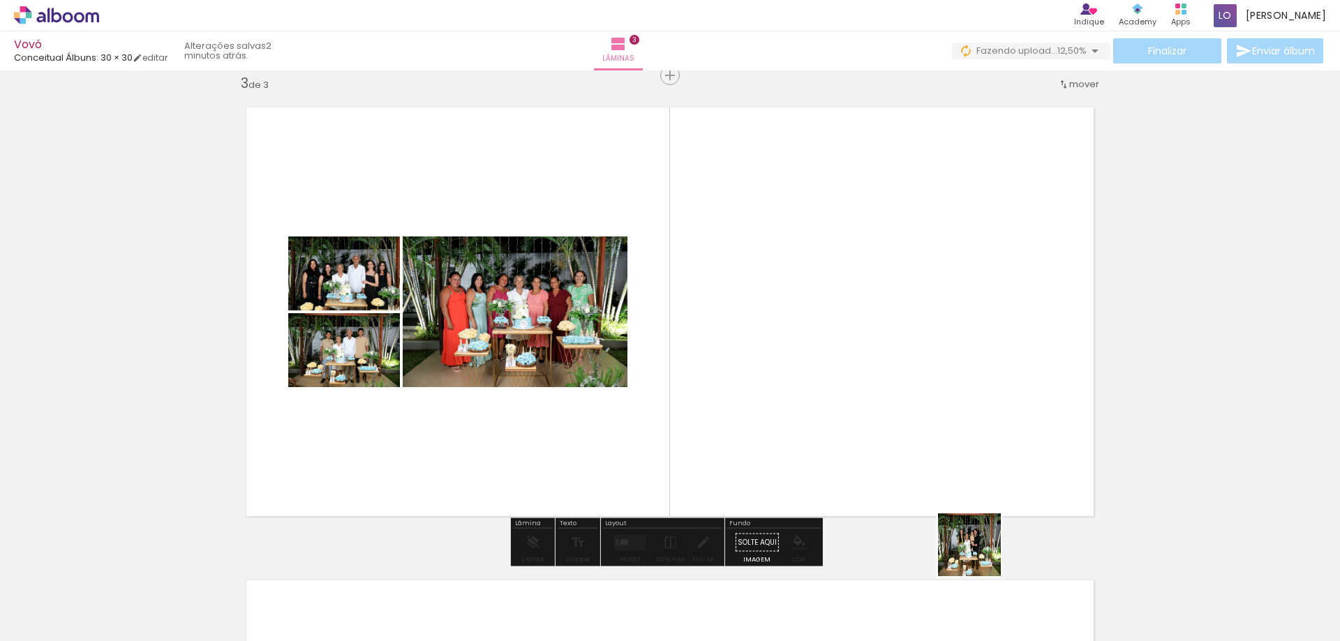
drag, startPoint x: 980, startPoint y: 556, endPoint x: 1059, endPoint y: 569, distance: 80.7
click at [965, 481] on quentale-workspace at bounding box center [670, 320] width 1340 height 641
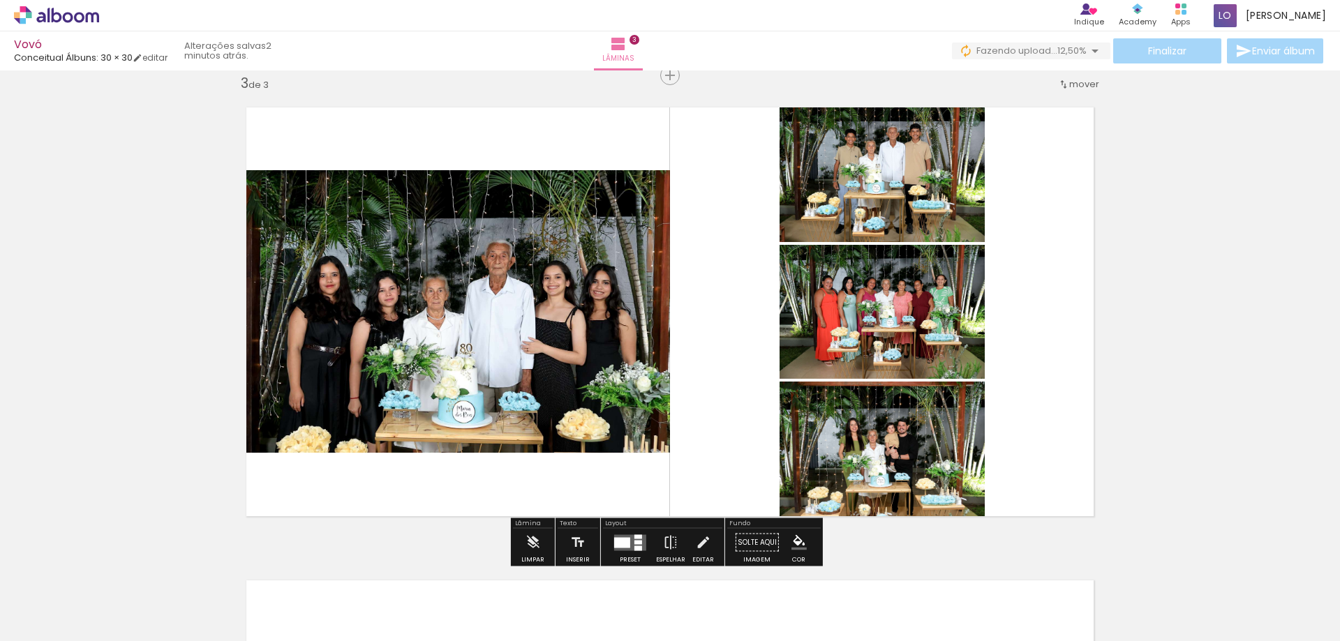
drag, startPoint x: 1062, startPoint y: 605, endPoint x: 1149, endPoint y: 533, distance: 113.5
click at [1035, 416] on quentale-workspace at bounding box center [670, 320] width 1340 height 641
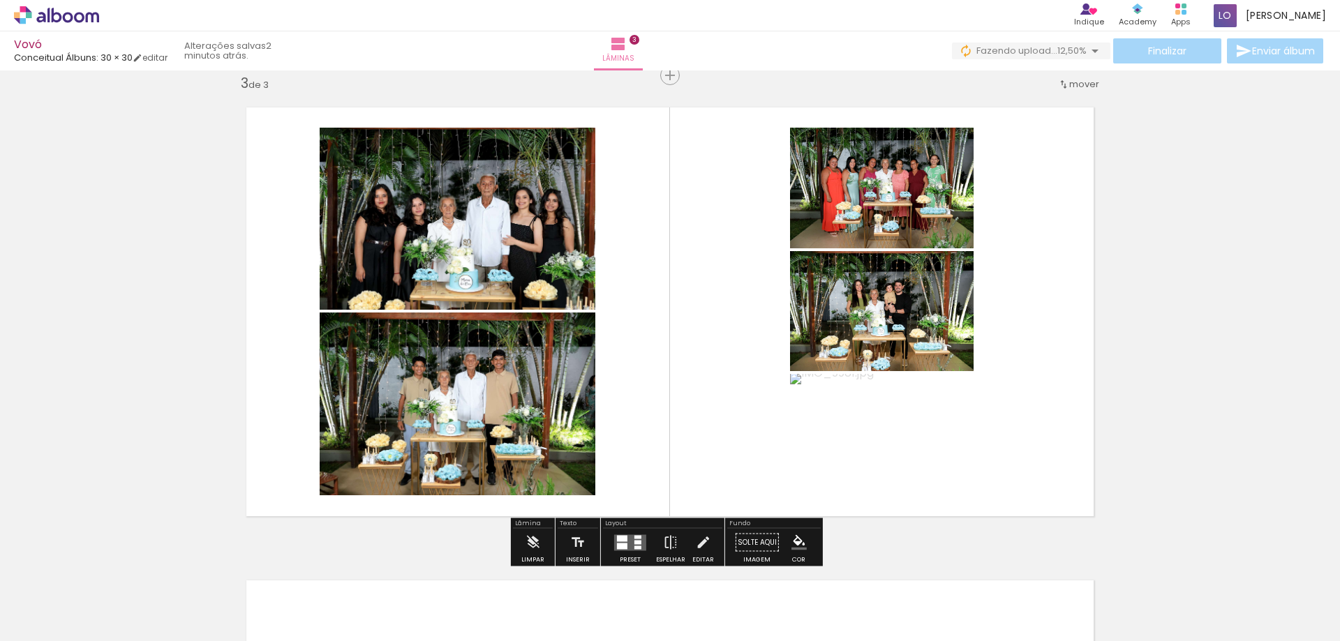
drag, startPoint x: 1150, startPoint y: 601, endPoint x: 1182, endPoint y: 587, distance: 35.0
click at [1036, 454] on quentale-workspace at bounding box center [670, 320] width 1340 height 641
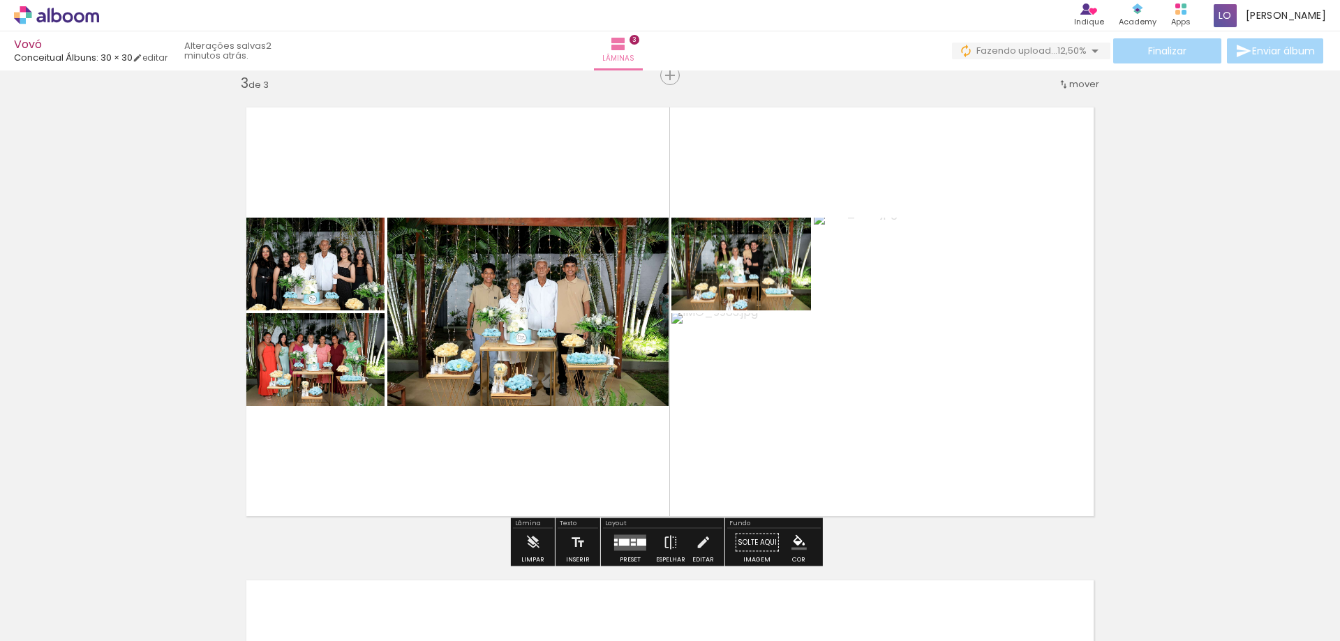
drag, startPoint x: 1219, startPoint y: 600, endPoint x: 1181, endPoint y: 514, distance: 94.7
click at [987, 445] on quentale-workspace at bounding box center [670, 320] width 1340 height 641
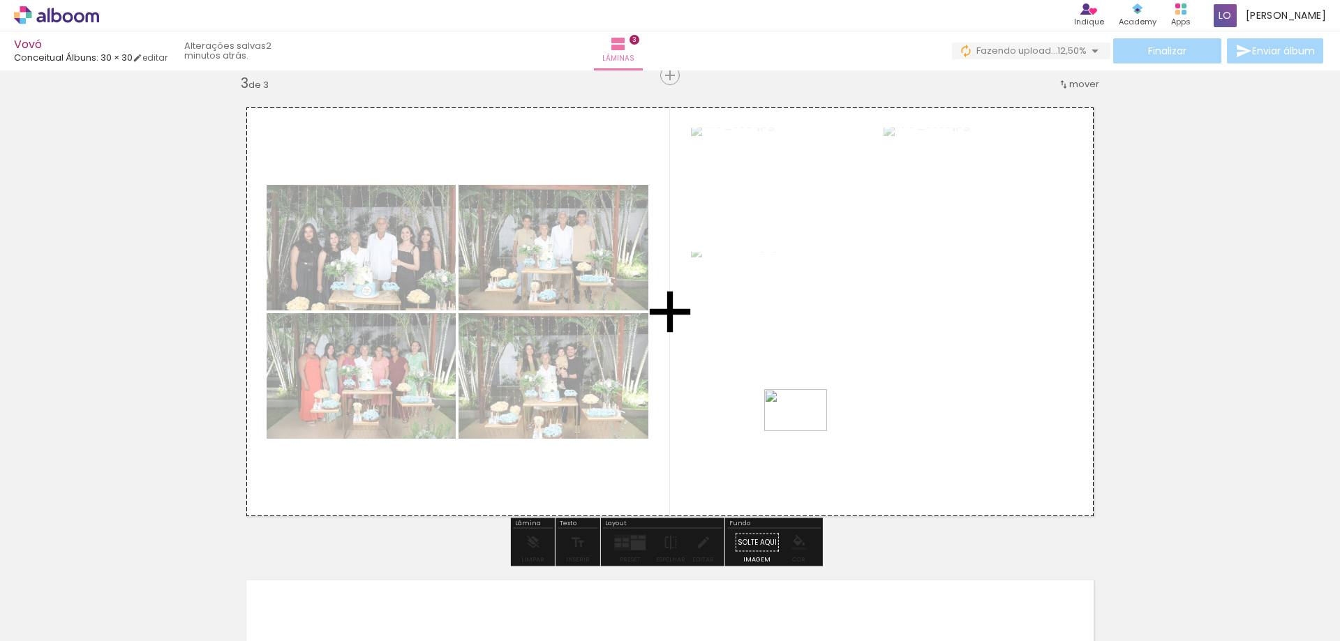
drag, startPoint x: 1293, startPoint y: 596, endPoint x: 806, endPoint y: 431, distance: 514.3
click at [806, 431] on quentale-workspace at bounding box center [670, 320] width 1340 height 641
